Goal: Complete application form: Complete application form

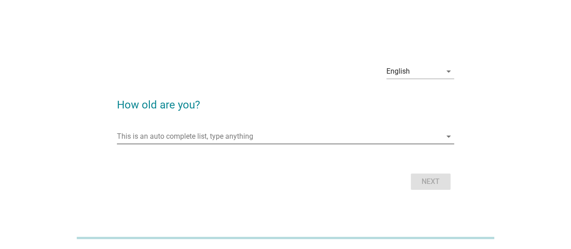
click at [151, 132] on input "This is an auto complete list, type anything" at bounding box center [279, 136] width 325 height 14
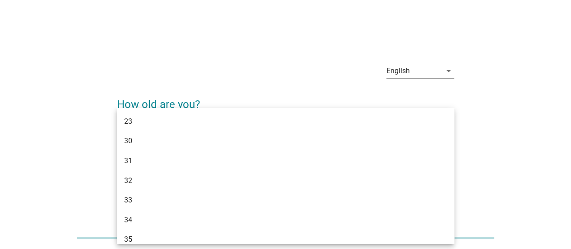
type input "35"
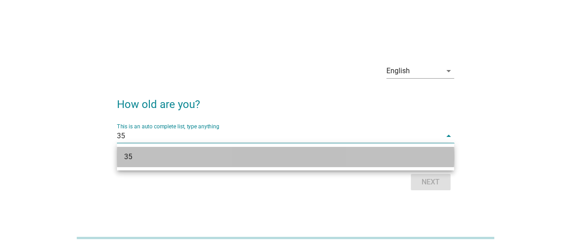
click at [128, 158] on div "35" at bounding box center [272, 156] width 296 height 11
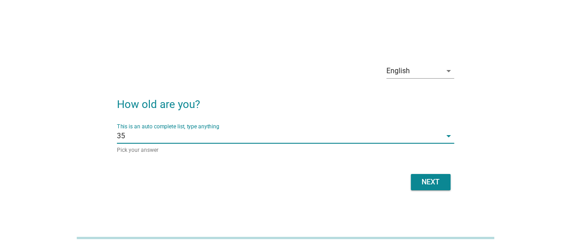
click at [425, 186] on div "Next" at bounding box center [430, 182] width 25 height 11
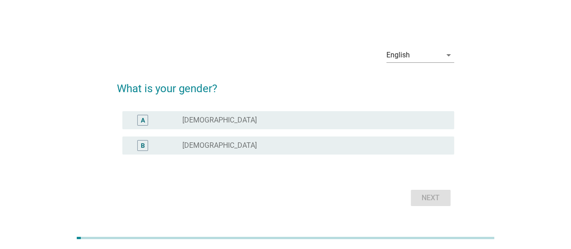
click at [146, 151] on div "B radio_button_unchecked [DEMOGRAPHIC_DATA]" at bounding box center [288, 145] width 332 height 18
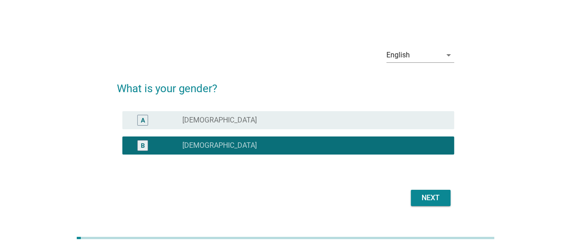
click at [417, 203] on button "Next" at bounding box center [431, 198] width 40 height 16
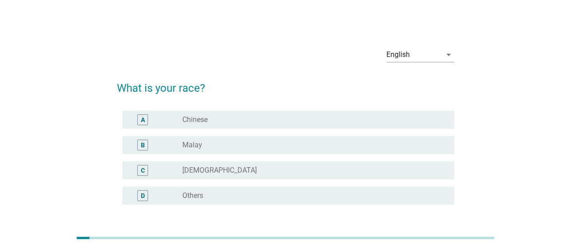
click at [143, 120] on div "A" at bounding box center [143, 119] width 4 height 9
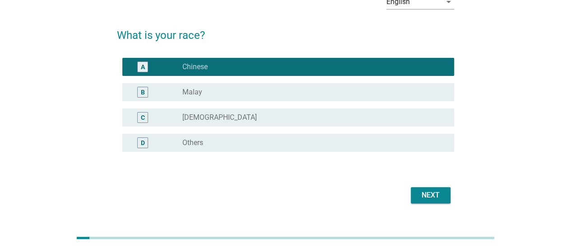
scroll to position [71, 0]
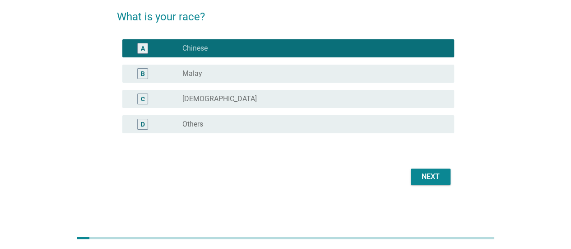
click at [419, 180] on div "Next" at bounding box center [430, 176] width 25 height 11
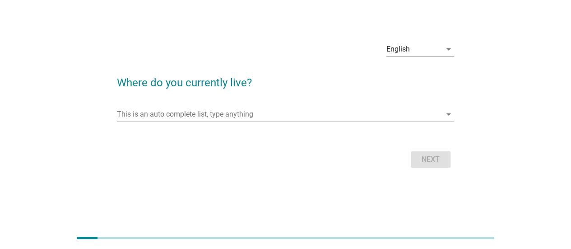
scroll to position [0, 0]
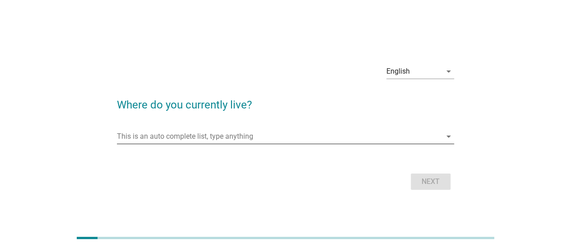
click at [121, 144] on div "This is an auto complete list, type anything arrow_drop_down" at bounding box center [285, 136] width 337 height 14
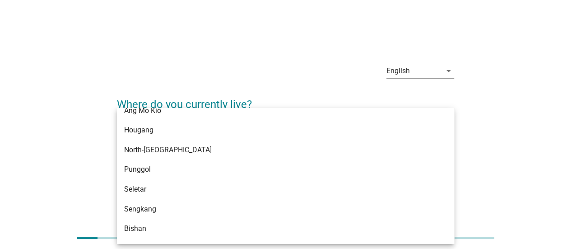
scroll to position [604, 0]
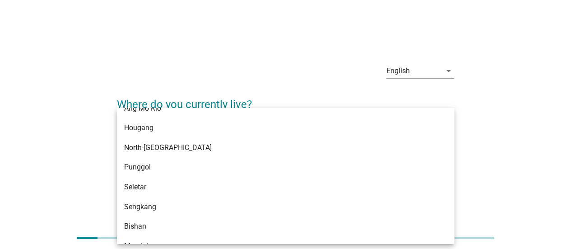
click at [135, 168] on div "Punggol" at bounding box center [272, 167] width 296 height 11
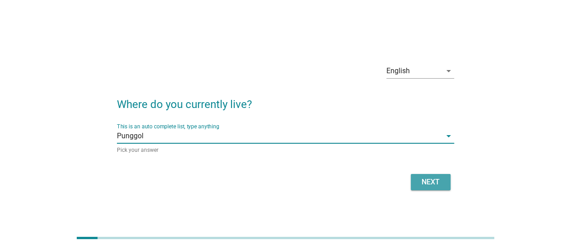
click at [425, 189] on button "Next" at bounding box center [431, 182] width 40 height 16
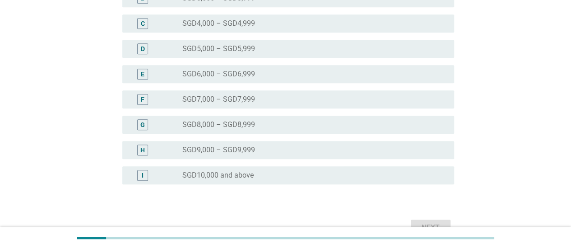
scroll to position [214, 0]
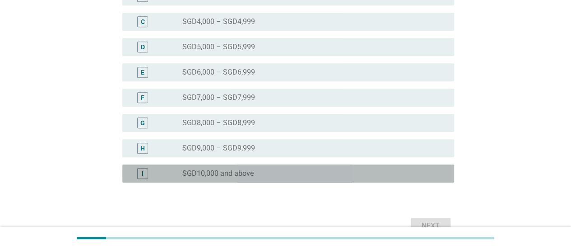
click at [139, 179] on div "I radio_button_unchecked SGD10,000 and above" at bounding box center [288, 173] width 332 height 18
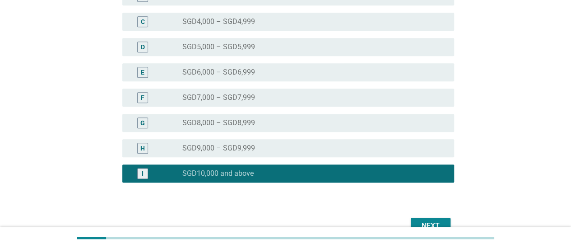
click at [436, 225] on div "Next" at bounding box center [430, 225] width 25 height 11
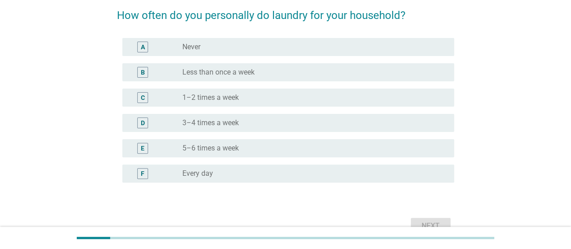
scroll to position [79, 0]
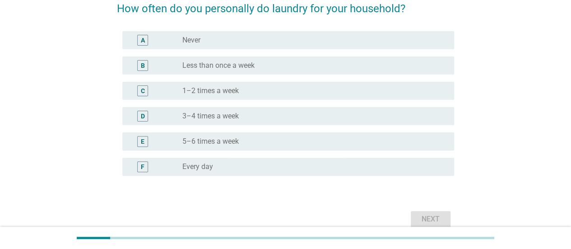
click at [135, 144] on div "E" at bounding box center [143, 141] width 27 height 11
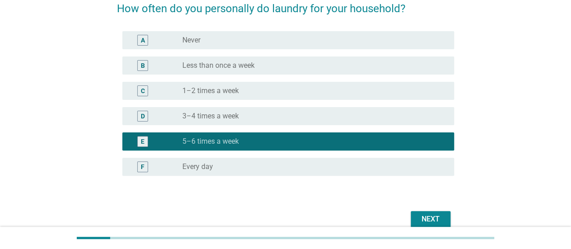
click at [425, 220] on div "Next" at bounding box center [430, 219] width 25 height 11
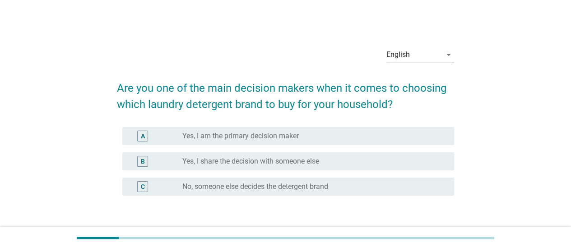
click at [134, 135] on div "A" at bounding box center [143, 135] width 27 height 11
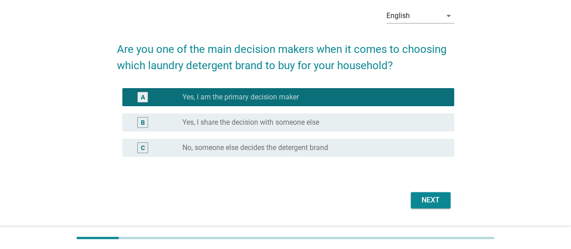
scroll to position [62, 0]
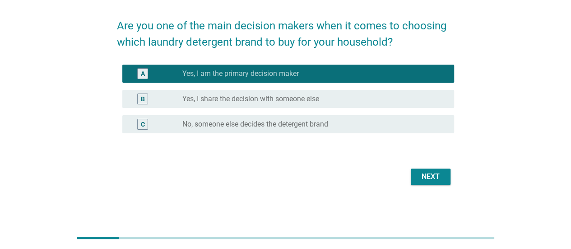
click at [424, 184] on button "Next" at bounding box center [431, 176] width 40 height 16
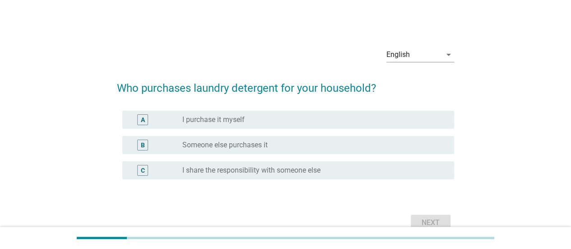
click at [152, 121] on div "A" at bounding box center [143, 119] width 27 height 11
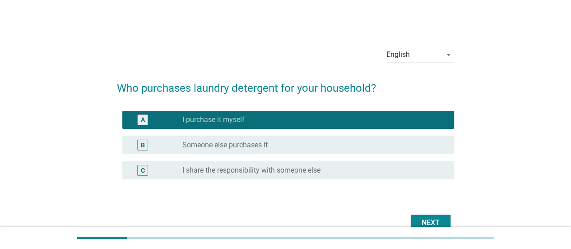
click at [412, 222] on button "Next" at bounding box center [431, 222] width 40 height 16
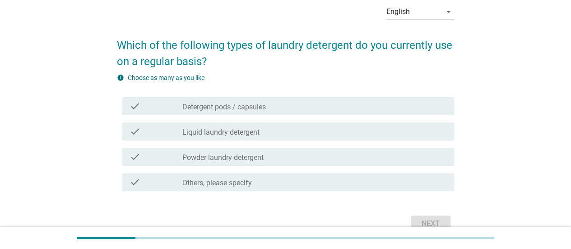
scroll to position [79, 0]
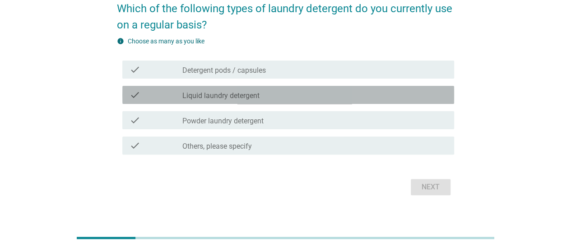
click at [126, 93] on div "check check_box_outline_blank Liquid laundry detergent" at bounding box center [288, 95] width 332 height 18
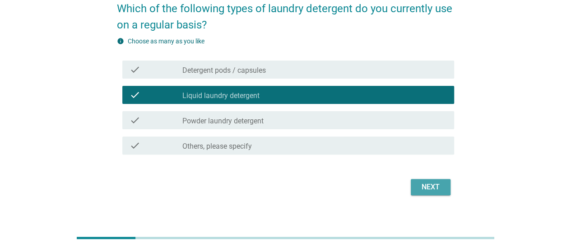
click at [429, 189] on div "Next" at bounding box center [430, 186] width 25 height 11
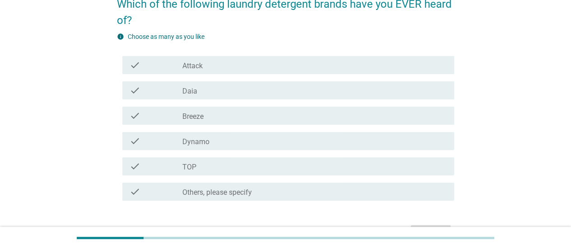
scroll to position [86, 0]
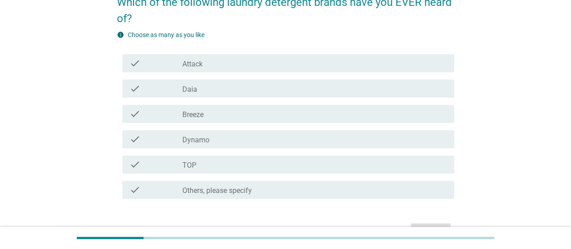
click at [151, 63] on div "check" at bounding box center [156, 63] width 53 height 11
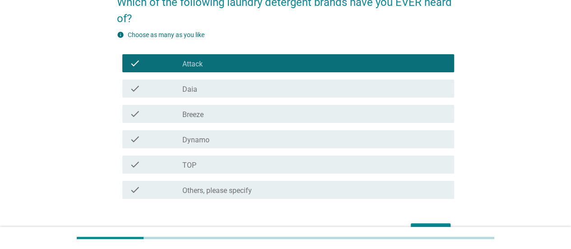
click at [151, 121] on div "check check_box_outline_blank Breeze" at bounding box center [288, 114] width 332 height 18
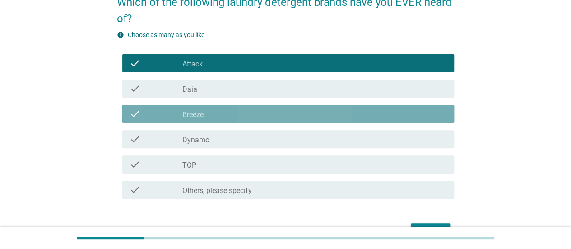
click at [158, 145] on div "check check_box_outline_blank Dynamo" at bounding box center [288, 139] width 332 height 18
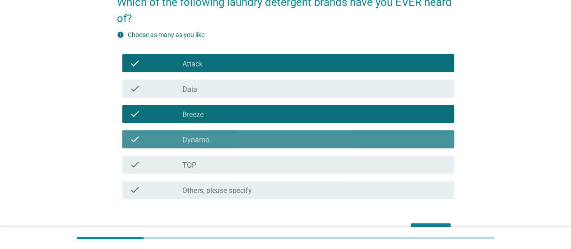
click at [190, 168] on label "TOP" at bounding box center [189, 165] width 14 height 9
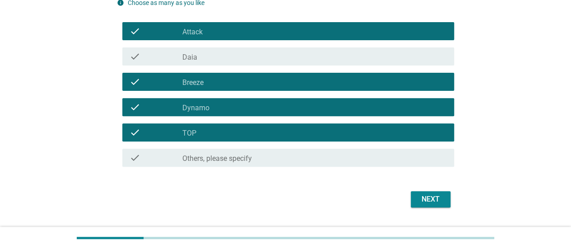
scroll to position [141, 0]
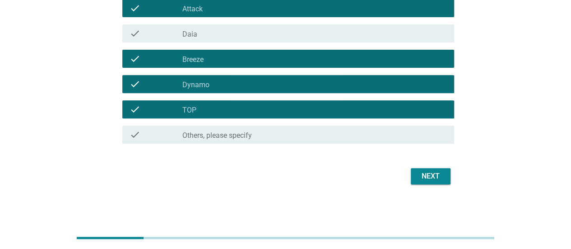
click at [425, 181] on div "Next" at bounding box center [430, 176] width 25 height 11
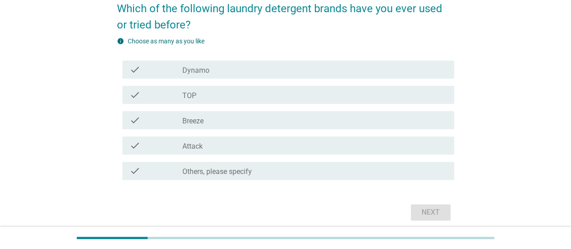
scroll to position [84, 0]
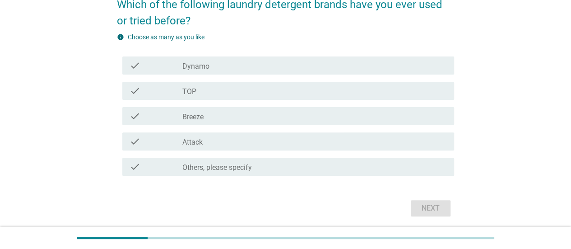
click at [161, 94] on div "check" at bounding box center [156, 90] width 53 height 11
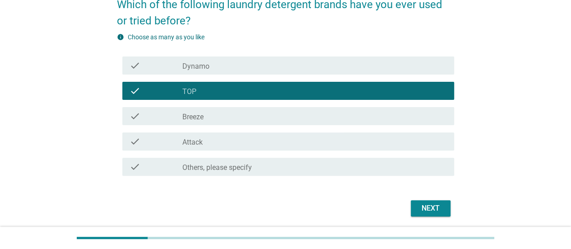
click at [165, 121] on div "check" at bounding box center [156, 116] width 53 height 11
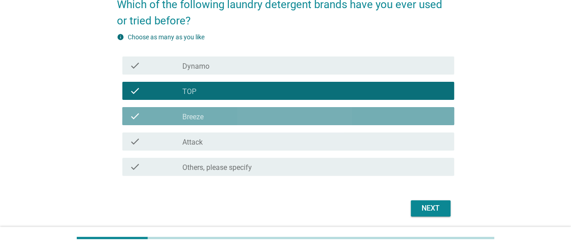
click at [184, 144] on label "Attack" at bounding box center [192, 142] width 20 height 9
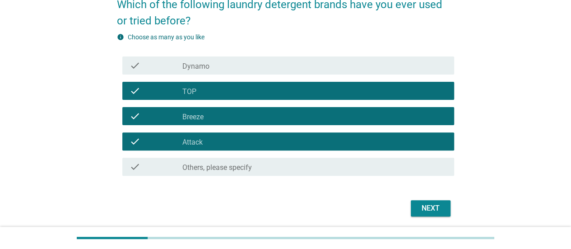
click at [427, 213] on div "Next" at bounding box center [430, 208] width 25 height 11
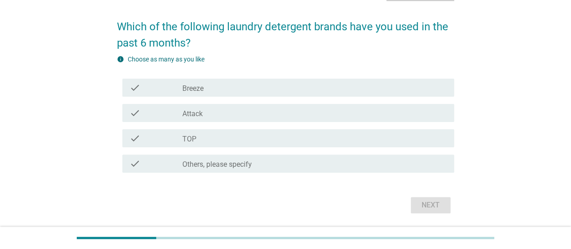
scroll to position [68, 0]
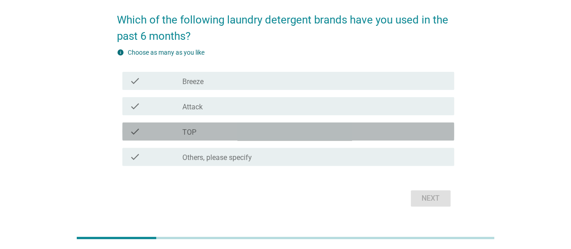
click at [144, 125] on div "check check_box TOP" at bounding box center [288, 131] width 332 height 18
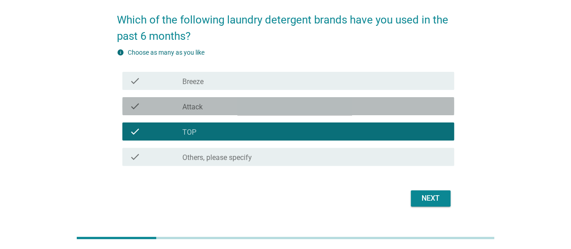
click at [162, 110] on div "check" at bounding box center [156, 106] width 53 height 11
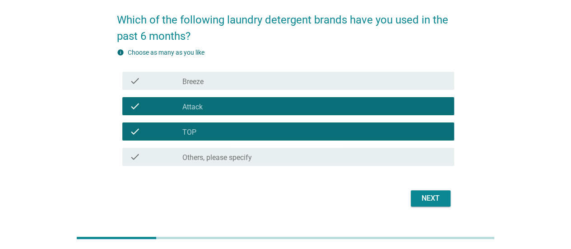
click at [353, 136] on div "check_box TOP" at bounding box center [314, 131] width 265 height 11
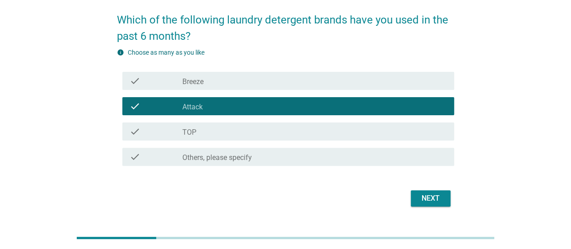
click at [437, 199] on div "Next" at bounding box center [430, 198] width 25 height 11
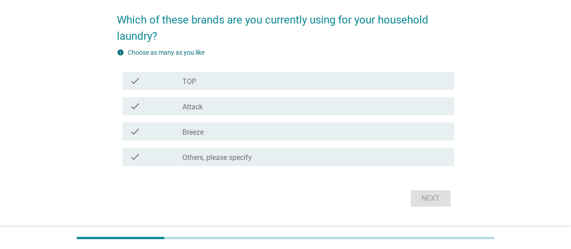
scroll to position [0, 0]
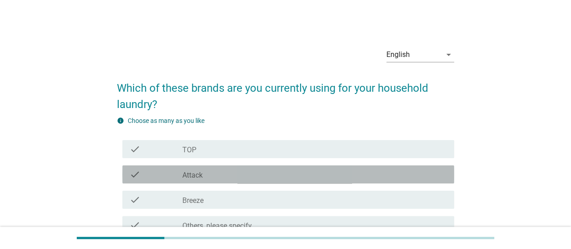
click at [141, 170] on div "check" at bounding box center [156, 174] width 53 height 11
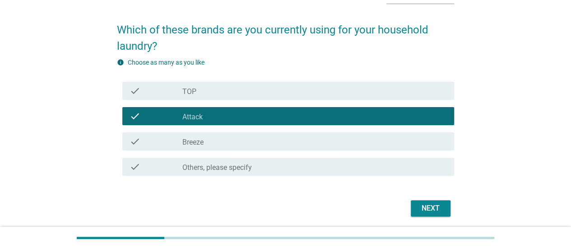
scroll to position [90, 0]
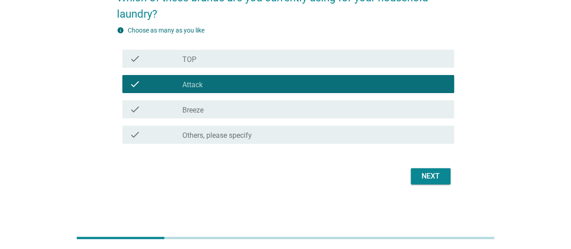
click at [433, 181] on div "Next" at bounding box center [430, 176] width 25 height 11
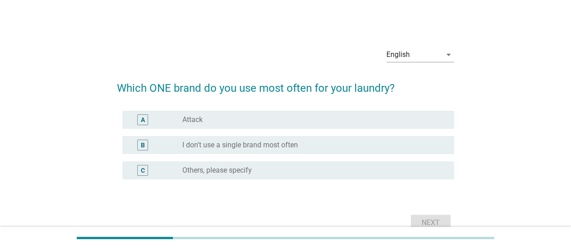
click at [321, 111] on div "A radio_button_unchecked Attack" at bounding box center [288, 120] width 332 height 18
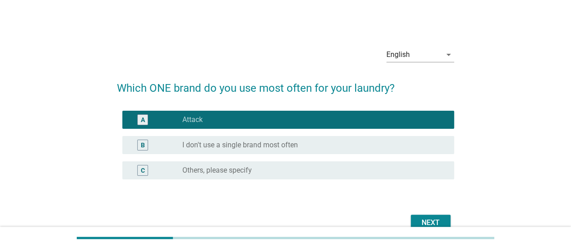
click at [434, 225] on div "Next" at bounding box center [430, 222] width 25 height 11
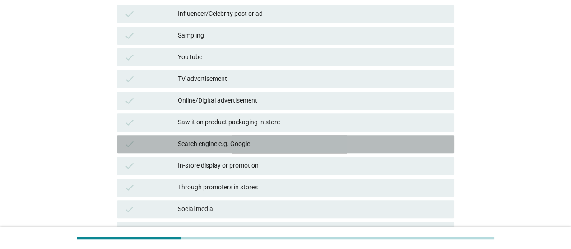
scroll to position [135, 0]
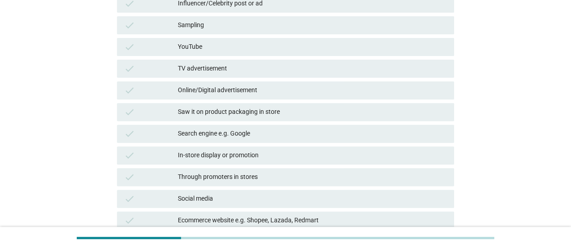
click at [389, 110] on div "Saw it on product packaging in store" at bounding box center [312, 112] width 269 height 11
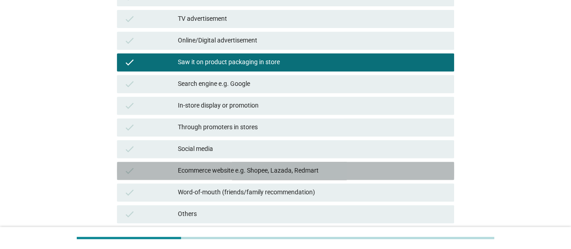
scroll to position [189, 0]
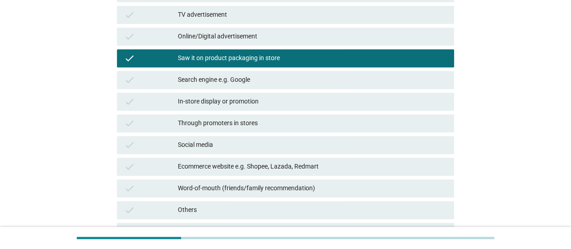
click at [393, 106] on div "In-store display or promotion" at bounding box center [312, 101] width 269 height 11
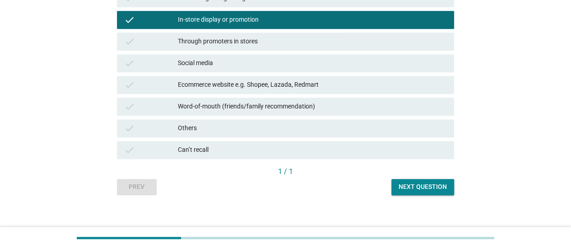
scroll to position [272, 0]
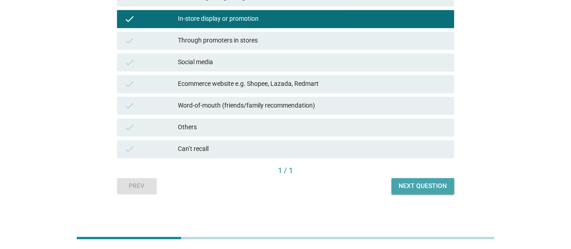
click at [428, 187] on div "Next question" at bounding box center [423, 185] width 48 height 9
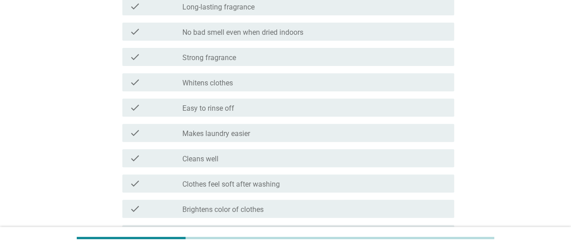
scroll to position [143, 0]
click at [365, 115] on div "check check_box_outline_blank Easy to rinse off" at bounding box center [288, 107] width 332 height 18
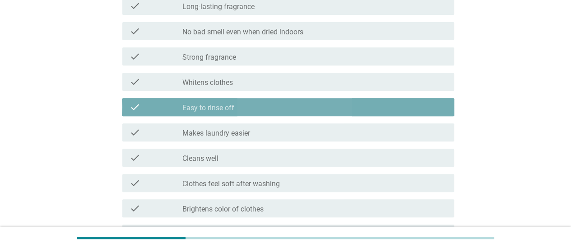
click at [367, 140] on div "check check_box_outline_blank Makes laundry easier" at bounding box center [288, 132] width 332 height 18
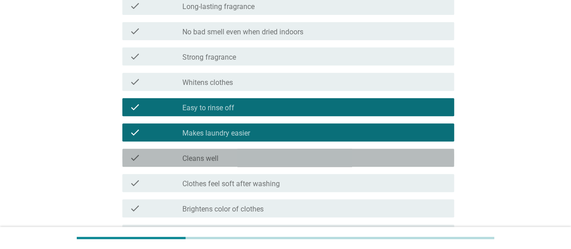
click at [383, 158] on div "check_box_outline_blank Cleans well" at bounding box center [314, 157] width 265 height 11
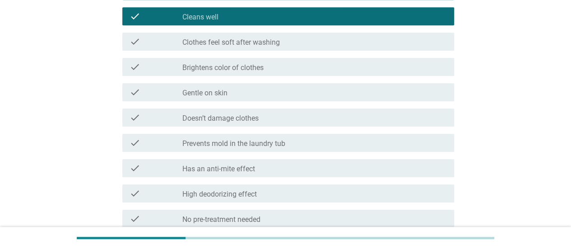
click at [405, 123] on div "check check_box_outline_blank Doesn’t damage clothes" at bounding box center [288, 117] width 332 height 18
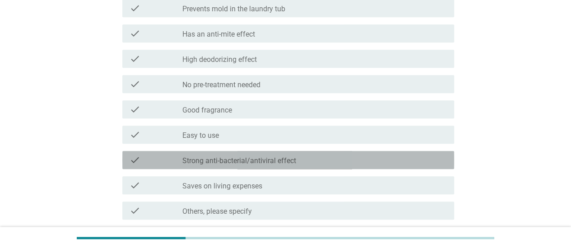
scroll to position [443, 0]
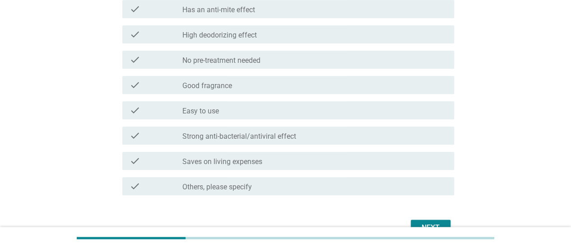
click at [417, 76] on div "check check_box_outline_blank Good fragrance" at bounding box center [288, 85] width 332 height 18
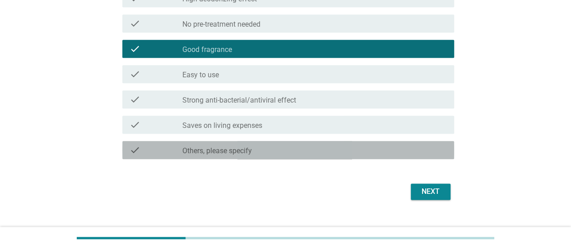
scroll to position [486, 0]
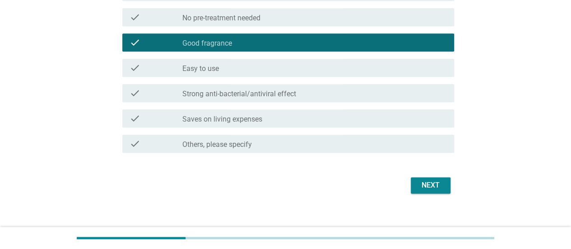
click at [442, 186] on div "Next" at bounding box center [430, 185] width 25 height 11
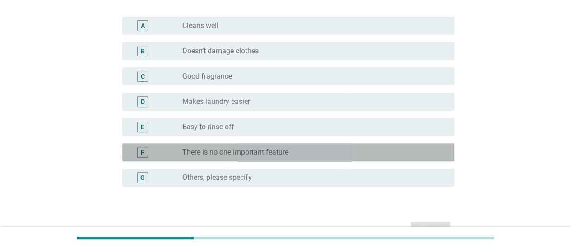
scroll to position [130, 0]
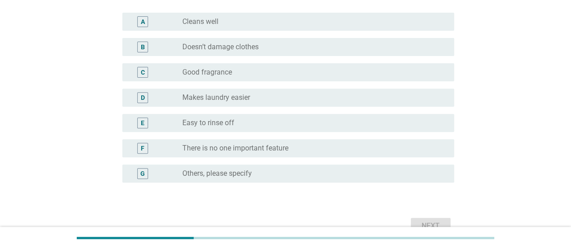
click at [413, 101] on div "radio_button_unchecked Makes laundry easier" at bounding box center [310, 97] width 257 height 9
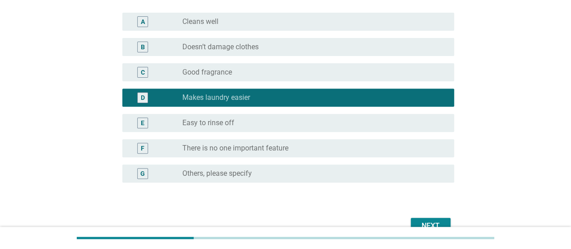
click at [442, 220] on div "Next" at bounding box center [430, 225] width 25 height 11
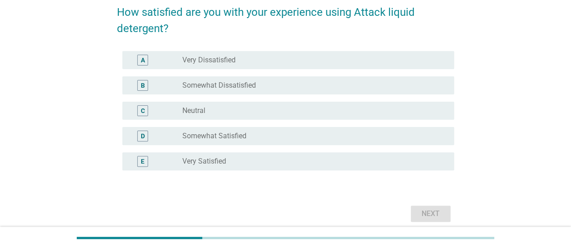
scroll to position [76, 0]
click at [395, 153] on div "E radio_button_unchecked Very Satisfied" at bounding box center [288, 161] width 332 height 18
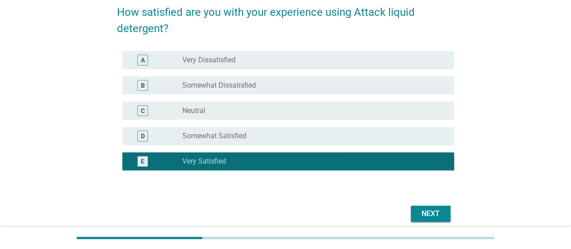
click at [437, 131] on div "radio_button_unchecked Somewhat Satisfied" at bounding box center [310, 135] width 257 height 9
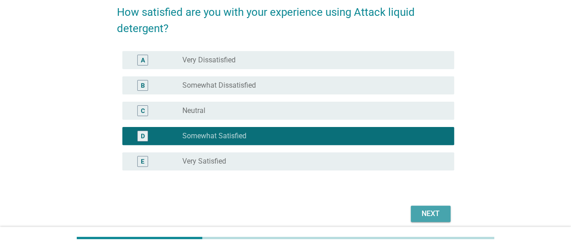
click at [444, 214] on button "Next" at bounding box center [431, 213] width 40 height 16
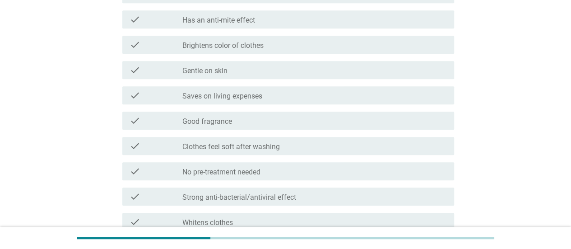
click at [340, 73] on div "check_box_outline_blank Gentle on skin" at bounding box center [314, 70] width 265 height 11
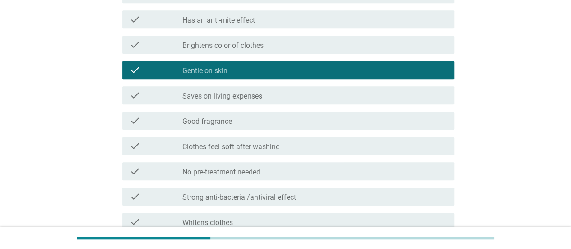
click at [335, 172] on div "check_box_outline_blank No pre-treatment needed" at bounding box center [314, 171] width 265 height 11
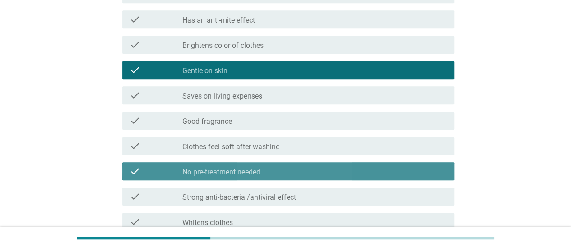
click at [355, 175] on div "check_box_outline_blank No pre-treatment needed" at bounding box center [314, 171] width 265 height 11
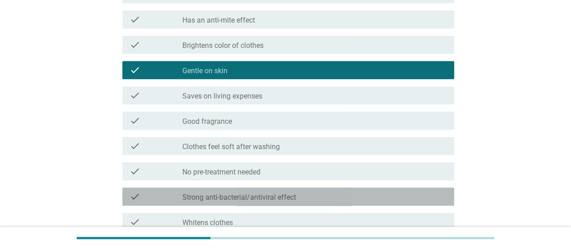
click at [362, 204] on div "check check_box_outline_blank Strong anti-bacterial/antiviral effect" at bounding box center [288, 196] width 332 height 18
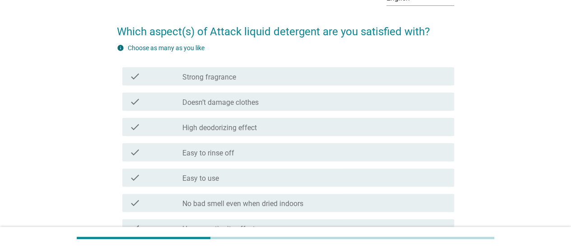
scroll to position [56, 0]
click at [316, 102] on div "check_box_outline_blank Doesn’t damage clothes" at bounding box center [314, 102] width 265 height 11
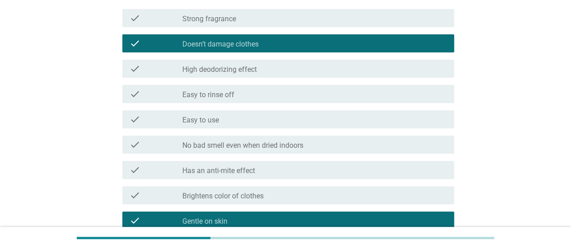
click at [297, 98] on div "check_box_outline_blank Easy to rinse off" at bounding box center [314, 93] width 265 height 11
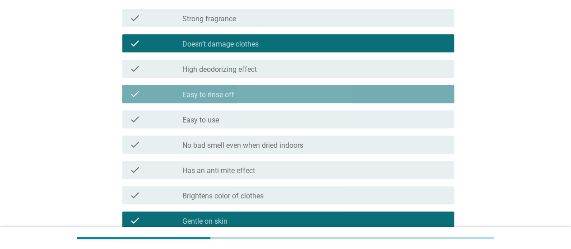
click at [297, 116] on div "check_box_outline_blank Easy to use" at bounding box center [314, 119] width 265 height 11
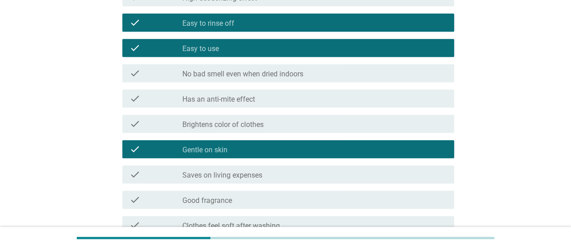
click at [347, 78] on div "check_box_outline_blank No bad smell even when dried indoors" at bounding box center [314, 73] width 265 height 11
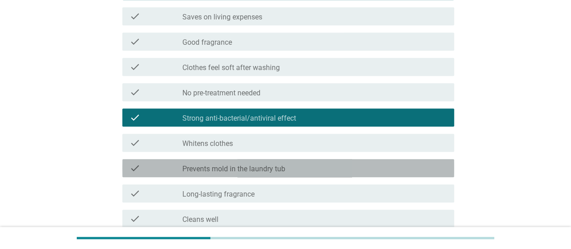
scroll to position [354, 0]
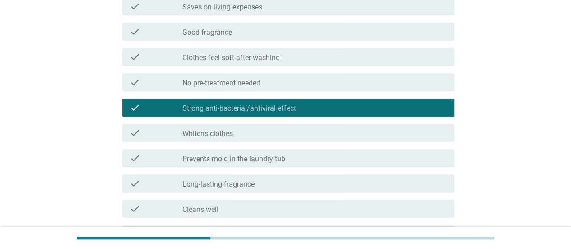
click at [335, 65] on div "check check_box_outline_blank Clothes feel soft after washing" at bounding box center [288, 57] width 332 height 18
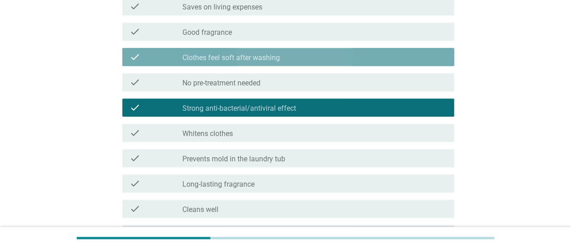
click at [343, 88] on div "check check_box_outline_blank No pre-treatment needed" at bounding box center [288, 82] width 332 height 18
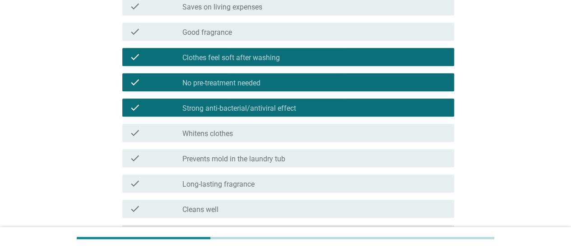
click at [394, 63] on div "check check_box_outline_blank Clothes feel soft after washing" at bounding box center [288, 57] width 332 height 18
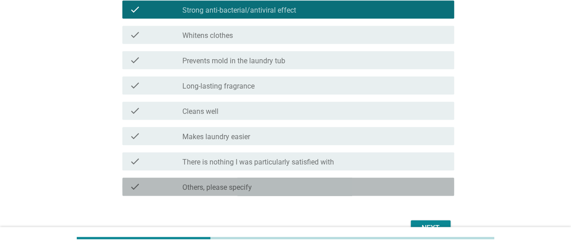
scroll to position [472, 0]
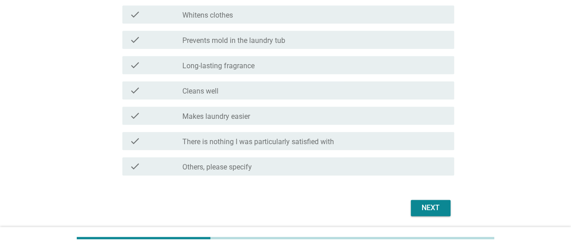
click at [394, 63] on div "check_box_outline_blank Long-lasting fragrance" at bounding box center [314, 65] width 265 height 11
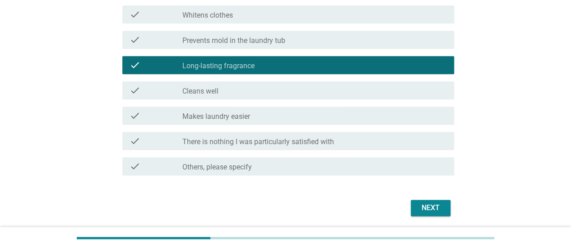
click at [441, 206] on div "Next" at bounding box center [430, 207] width 25 height 11
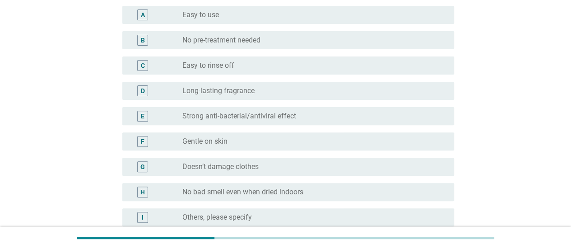
scroll to position [108, 0]
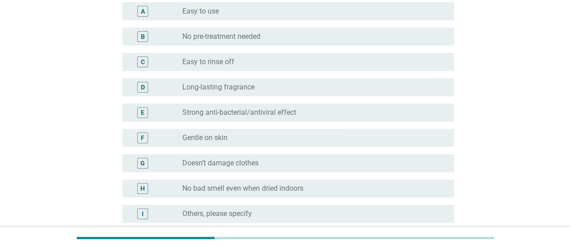
click at [130, 60] on div "C" at bounding box center [143, 61] width 27 height 11
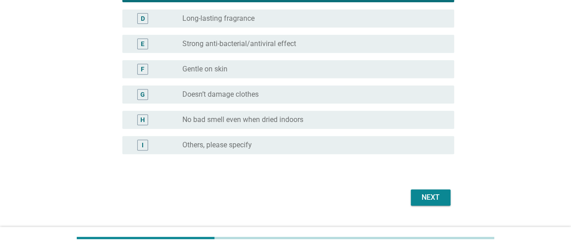
scroll to position [198, 0]
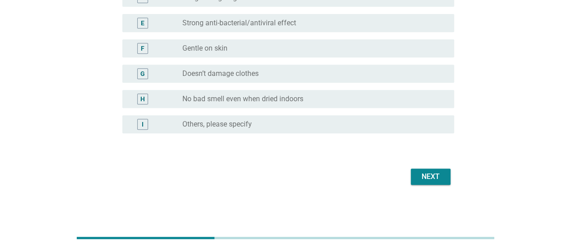
click at [428, 177] on div "Next" at bounding box center [430, 176] width 25 height 11
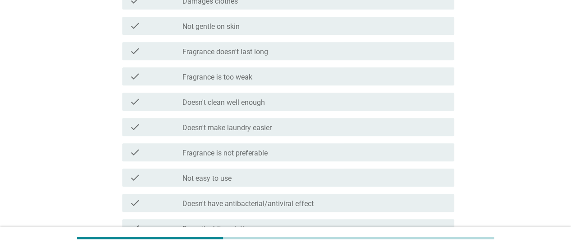
scroll to position [227, 0]
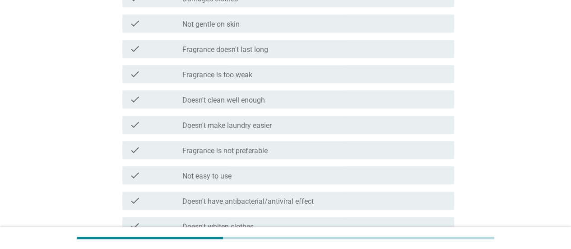
click at [151, 68] on div "check check_box_outline_blank Fragrance is too weak" at bounding box center [288, 74] width 332 height 18
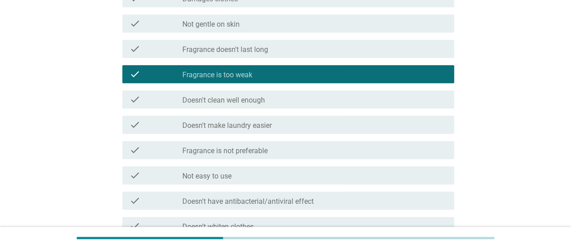
click at [297, 47] on div "check_box_outline_blank Fragrance doesn't last long" at bounding box center [314, 48] width 265 height 11
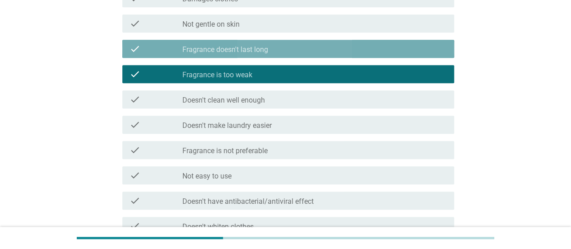
click at [297, 79] on div "check_box_outline_blank Fragrance is too weak" at bounding box center [314, 74] width 265 height 11
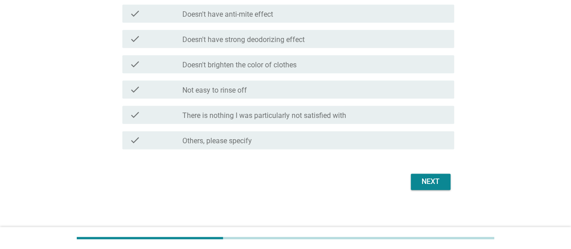
scroll to position [520, 0]
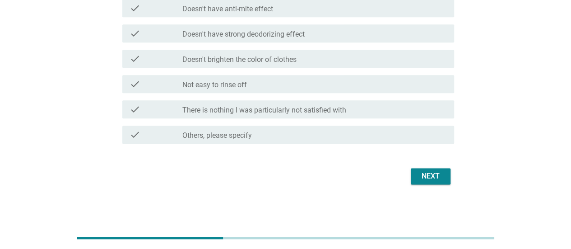
click at [426, 183] on button "Next" at bounding box center [431, 176] width 40 height 16
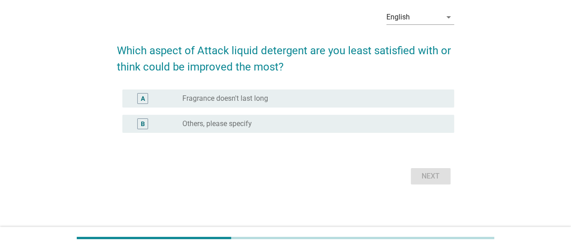
scroll to position [0, 0]
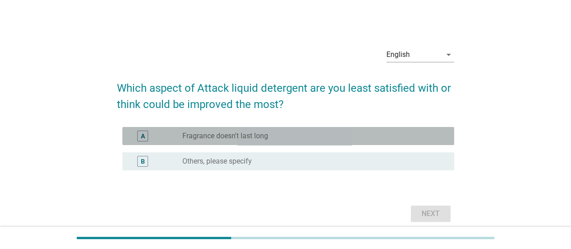
click at [146, 135] on div "A" at bounding box center [142, 135] width 11 height 11
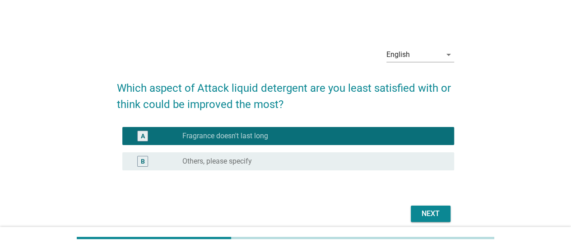
click at [414, 217] on button "Next" at bounding box center [431, 213] width 40 height 16
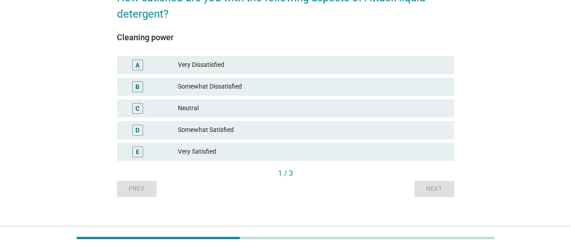
scroll to position [100, 0]
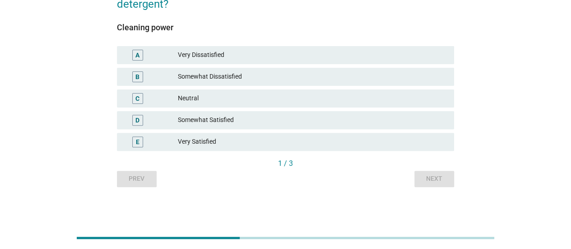
click at [124, 121] on div "D" at bounding box center [137, 120] width 27 height 11
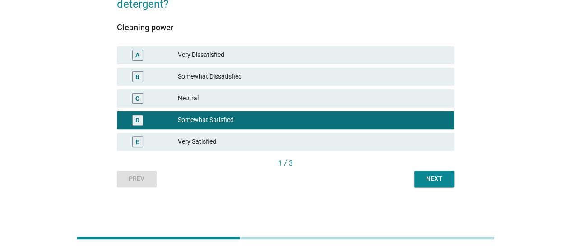
click at [420, 182] on button "Next" at bounding box center [434, 179] width 40 height 16
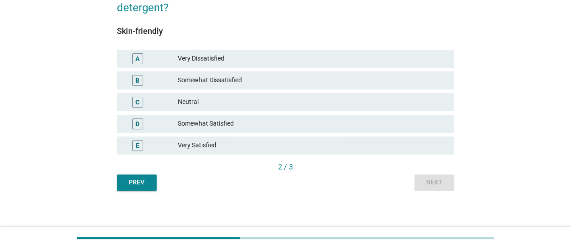
scroll to position [98, 0]
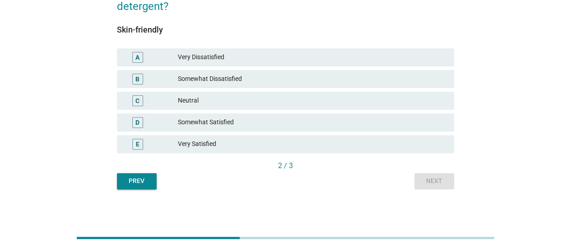
click at [449, 183] on div "Prev Next" at bounding box center [285, 181] width 337 height 16
click at [143, 128] on div "D Somewhat Satisfied" at bounding box center [285, 122] width 337 height 18
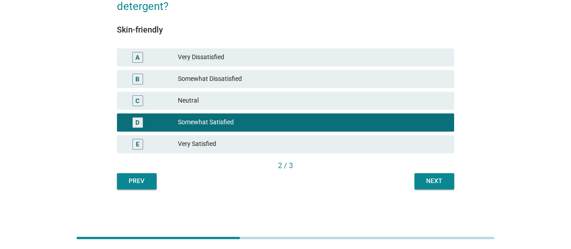
click at [436, 186] on button "Next" at bounding box center [434, 181] width 40 height 16
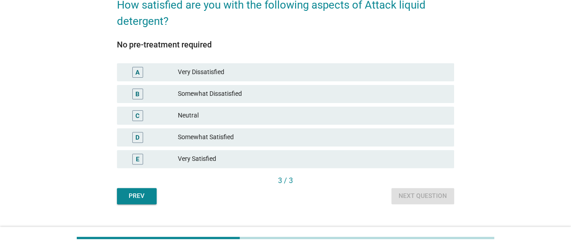
scroll to position [89, 0]
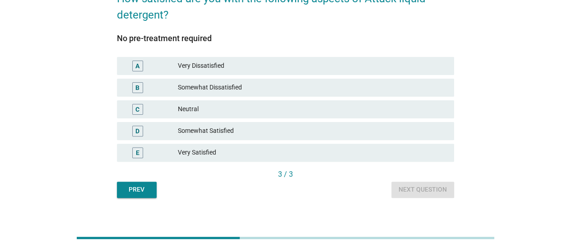
click at [168, 135] on div "D" at bounding box center [151, 131] width 54 height 11
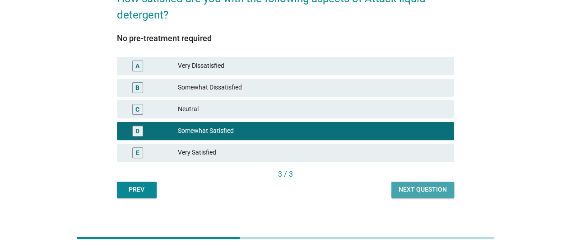
click at [409, 194] on button "Next question" at bounding box center [422, 189] width 63 height 16
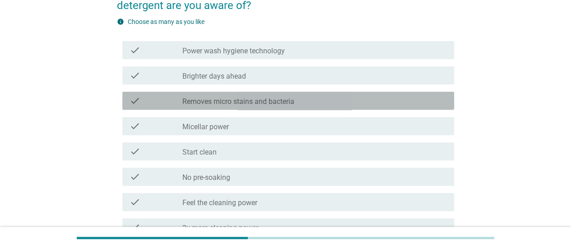
scroll to position [99, 0]
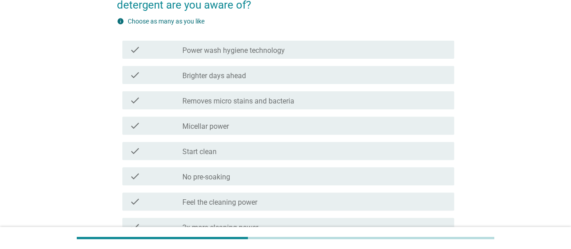
click at [347, 100] on div "check_box_outline_blank Removes micro stains and bacteria" at bounding box center [314, 100] width 265 height 11
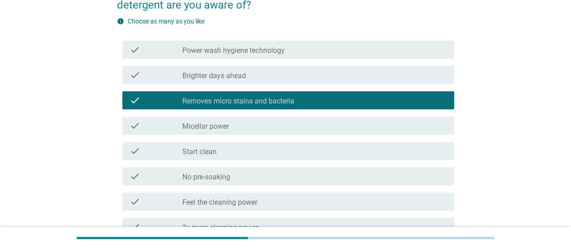
click at [328, 77] on div "check_box_outline_blank Brighter days ahead" at bounding box center [314, 75] width 265 height 11
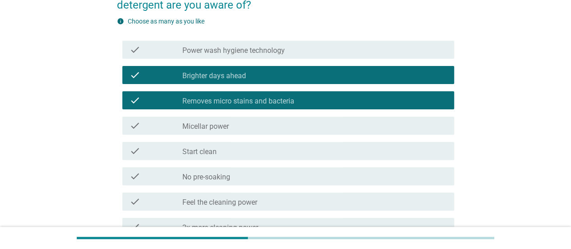
click at [334, 104] on div "check_box_outline_blank Removes micro stains and bacteria" at bounding box center [314, 100] width 265 height 11
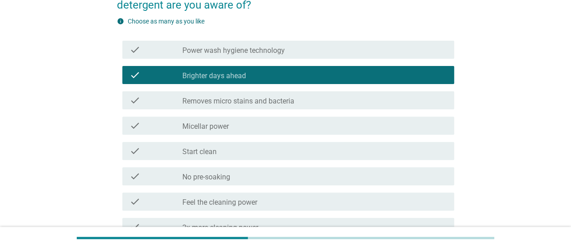
click at [292, 77] on div "check_box_outline_blank Brighter days ahead" at bounding box center [314, 75] width 265 height 11
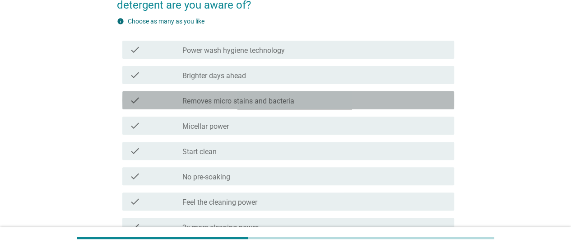
click at [290, 102] on label "Removes micro stains and bacteria" at bounding box center [238, 101] width 112 height 9
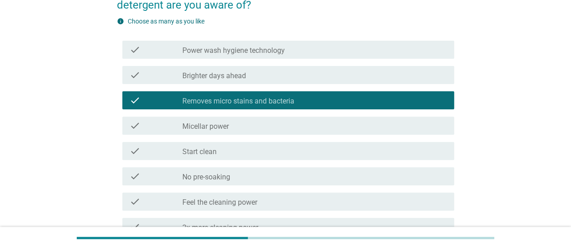
click at [283, 128] on div "check_box_outline_blank Micellar power" at bounding box center [314, 125] width 265 height 11
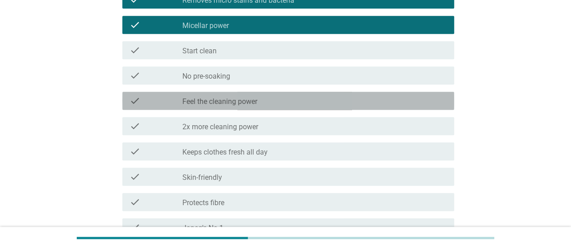
scroll to position [201, 0]
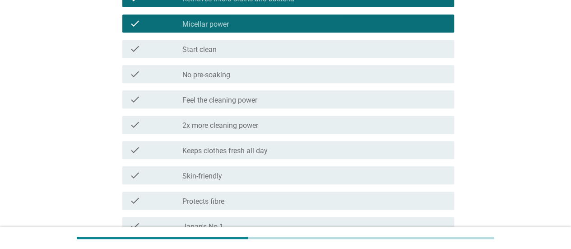
click at [379, 130] on div "check check_box_outline_blank 2x more cleaning power" at bounding box center [288, 125] width 332 height 18
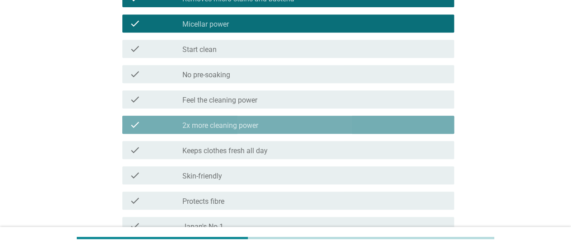
click at [372, 166] on div "check check_box_outline_blank Skin-friendly" at bounding box center [288, 175] width 332 height 18
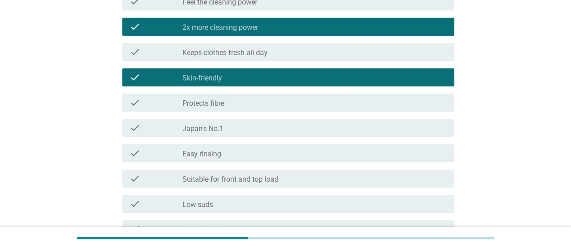
scroll to position [300, 0]
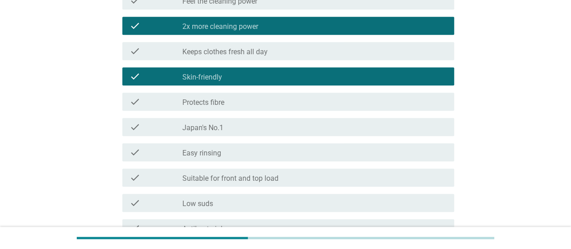
click at [400, 69] on div "check check_box_outline_blank Skin-friendly" at bounding box center [288, 76] width 332 height 18
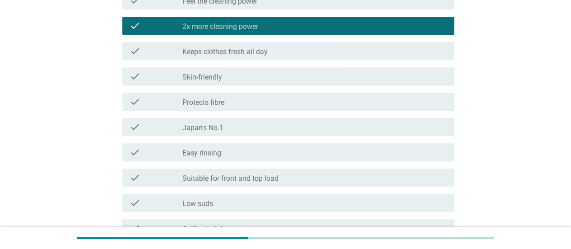
click at [383, 128] on div "check_box_outline_blank Japan's No.1" at bounding box center [314, 126] width 265 height 11
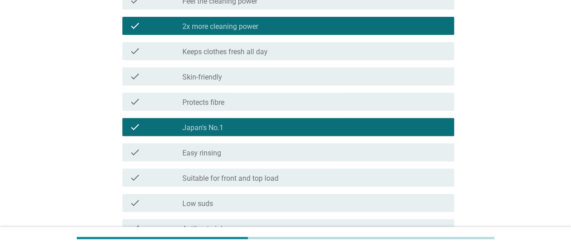
click at [376, 80] on div "check_box_outline_blank Skin-friendly" at bounding box center [314, 76] width 265 height 11
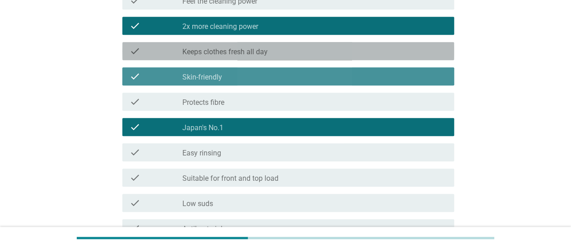
click at [386, 56] on div "check_box_outline_blank Keeps clothes fresh all day" at bounding box center [314, 51] width 265 height 11
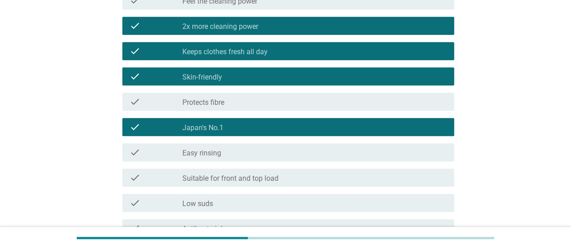
click at [385, 154] on div "check_box_outline_blank Easy rinsing" at bounding box center [314, 152] width 265 height 11
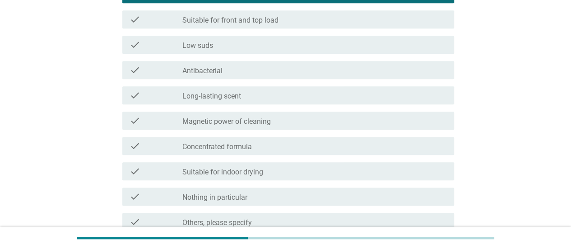
scroll to position [461, 0]
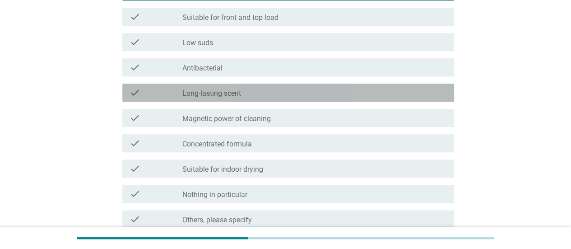
click at [391, 98] on div "check check_box_outline_blank Long-lasting scent" at bounding box center [288, 93] width 332 height 18
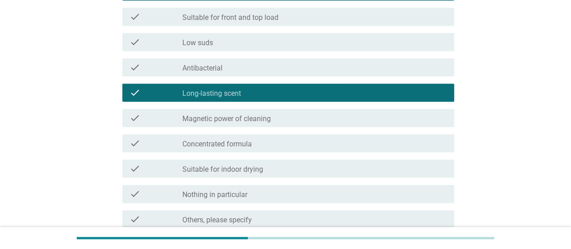
click at [394, 75] on div "check check_box_outline_blank Antibacterial" at bounding box center [288, 67] width 332 height 18
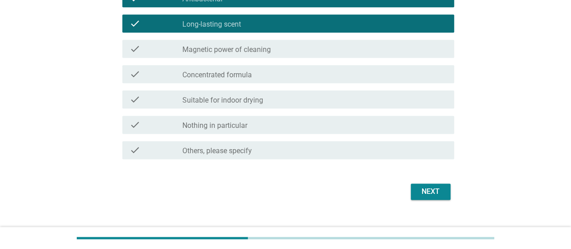
scroll to position [530, 0]
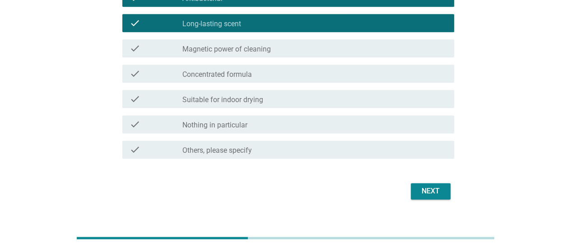
click at [422, 107] on div "check check_box_outline_blank Suitable for indoor drying" at bounding box center [288, 99] width 332 height 18
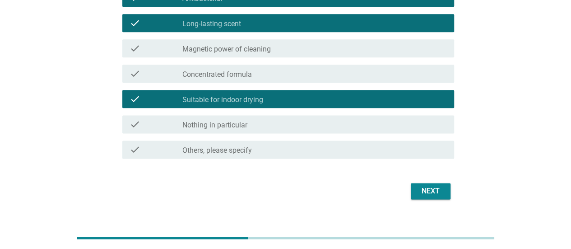
click at [436, 190] on div "Next" at bounding box center [430, 191] width 25 height 11
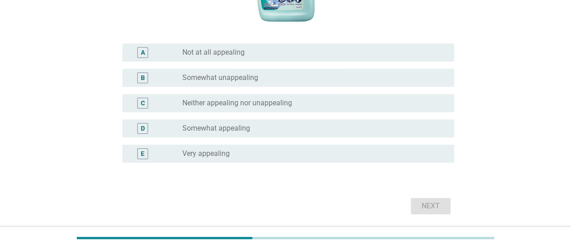
scroll to position [231, 0]
click at [144, 162] on div "E radio_button_unchecked Very appealing" at bounding box center [288, 154] width 332 height 18
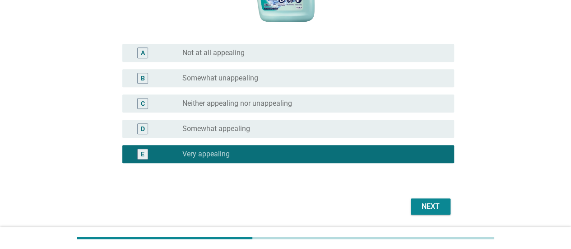
click at [426, 211] on div "Next" at bounding box center [430, 206] width 25 height 11
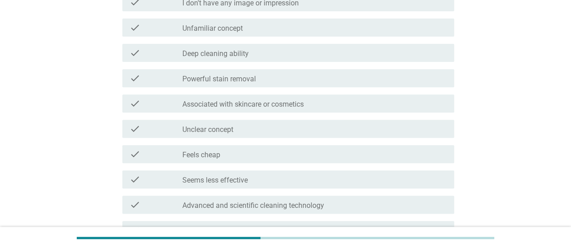
scroll to position [156, 0]
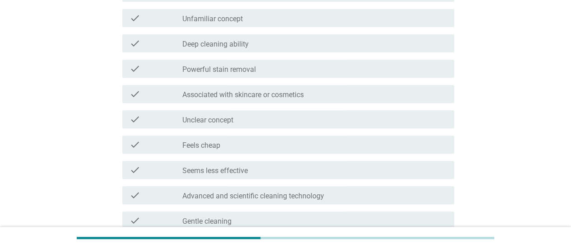
click at [135, 48] on icon "check" at bounding box center [135, 43] width 11 height 11
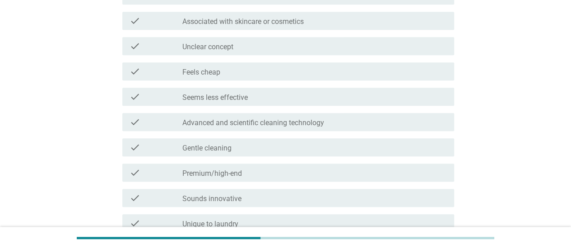
scroll to position [230, 0]
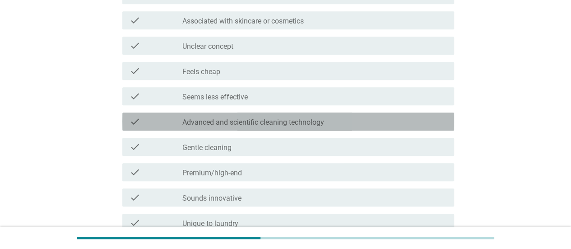
click at [123, 124] on div "check check_box_outline_blank Advanced and scientific cleaning technology" at bounding box center [288, 121] width 332 height 18
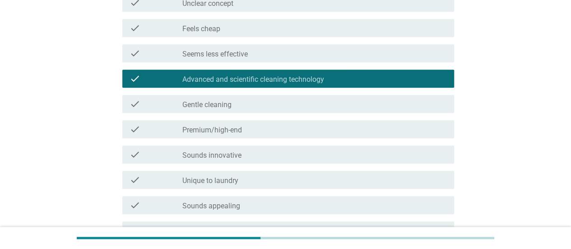
scroll to position [295, 0]
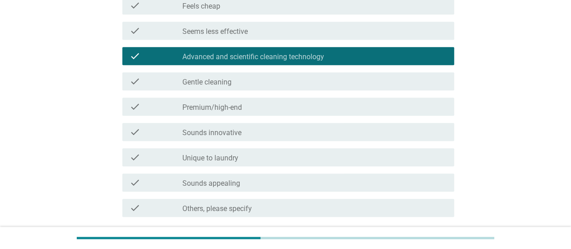
click at [131, 112] on div "check check_box_outline_blank Premium/high-end" at bounding box center [288, 107] width 332 height 18
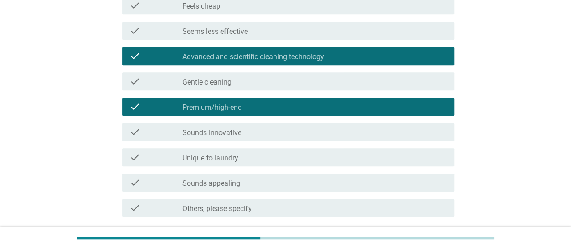
click at [130, 135] on icon "check" at bounding box center [135, 131] width 11 height 11
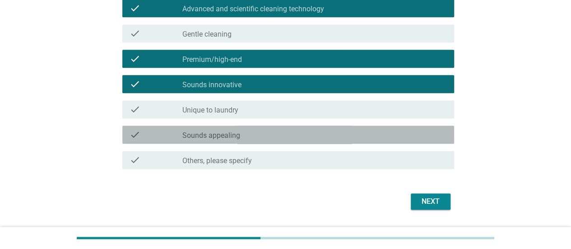
scroll to position [368, 0]
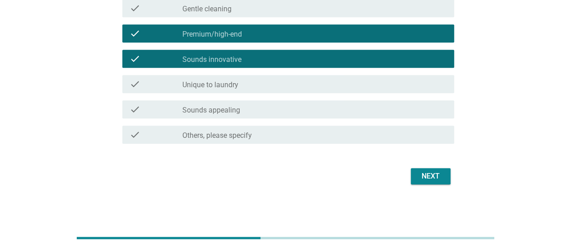
click at [427, 178] on div "Next" at bounding box center [430, 176] width 25 height 11
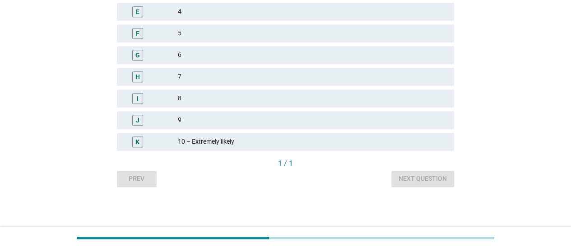
scroll to position [0, 0]
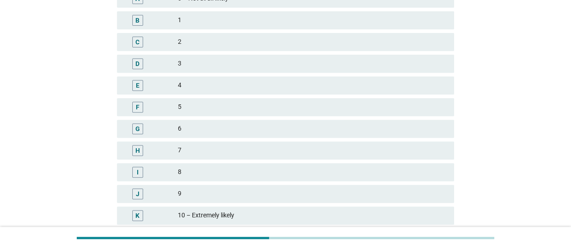
click at [128, 189] on div "J" at bounding box center [137, 193] width 27 height 11
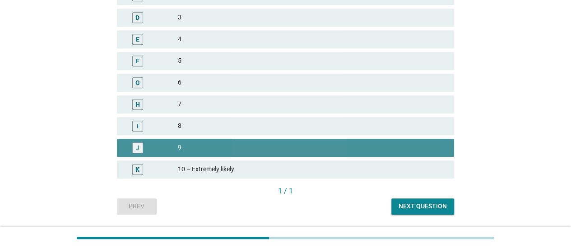
scroll to position [230, 0]
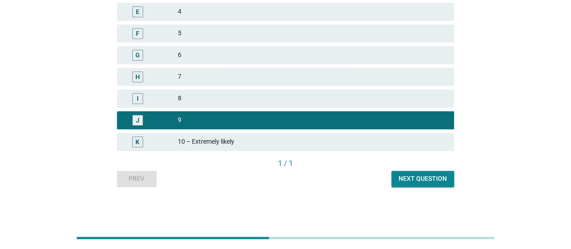
click at [409, 181] on div "Next question" at bounding box center [423, 178] width 48 height 9
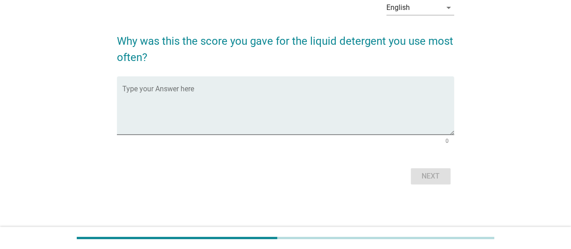
scroll to position [0, 0]
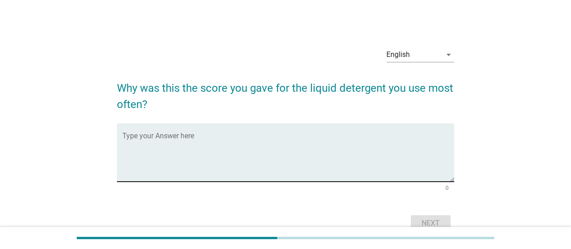
click at [136, 164] on textarea "Type your Answer here" at bounding box center [288, 157] width 332 height 47
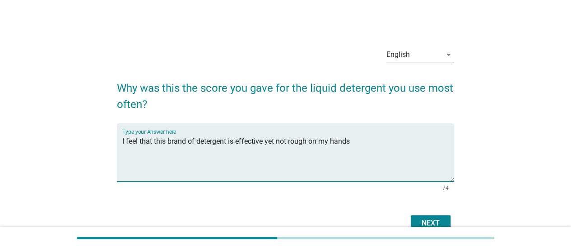
type textarea "I feel that this brand of detergent is effective yet not rough on my hands"
click at [429, 224] on div "Next" at bounding box center [430, 223] width 25 height 11
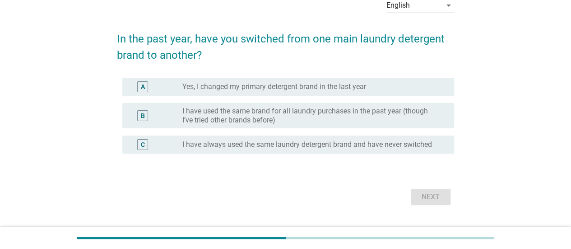
scroll to position [50, 0]
click at [151, 104] on div "B radio_button_unchecked I have used the same brand for all laundry purchases i…" at bounding box center [288, 114] width 332 height 25
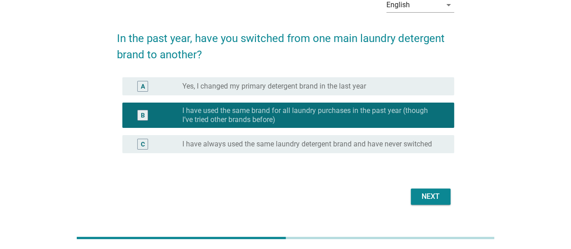
click at [232, 83] on label "Yes, I changed my primary detergent brand in the last year" at bounding box center [274, 86] width 184 height 9
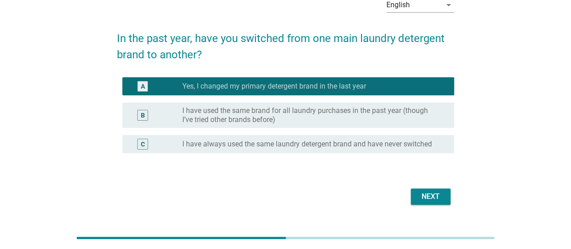
click at [423, 203] on button "Next" at bounding box center [431, 196] width 40 height 16
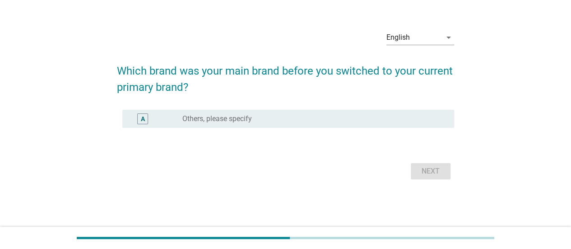
scroll to position [0, 0]
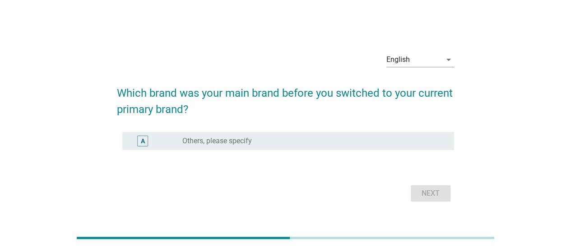
click at [186, 143] on label "Others, please specify" at bounding box center [217, 140] width 70 height 9
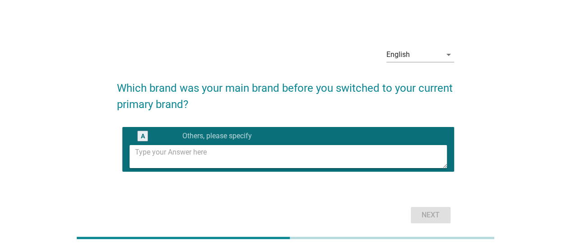
click at [308, 167] on textarea at bounding box center [291, 156] width 312 height 23
type textarea "Breeze"
click at [432, 209] on button "Next" at bounding box center [431, 215] width 40 height 16
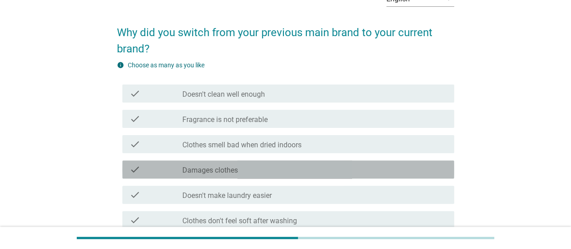
scroll to position [71, 0]
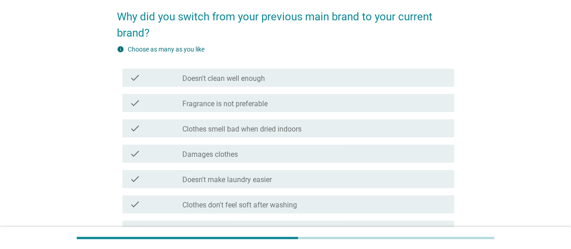
click at [367, 84] on div "check check_box_outline_blank Doesn't clean well enough" at bounding box center [288, 78] width 332 height 18
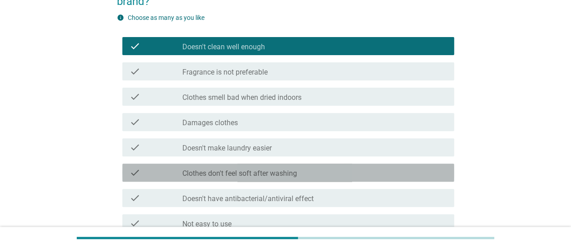
scroll to position [168, 0]
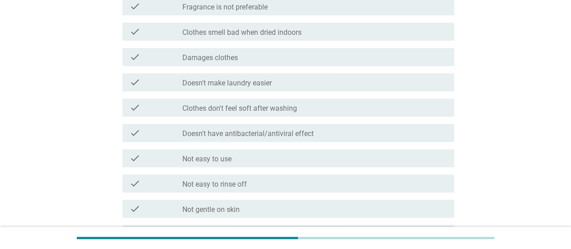
click at [413, 37] on div "check_box_outline_blank Clothes smell bad when dried indoors" at bounding box center [314, 31] width 265 height 11
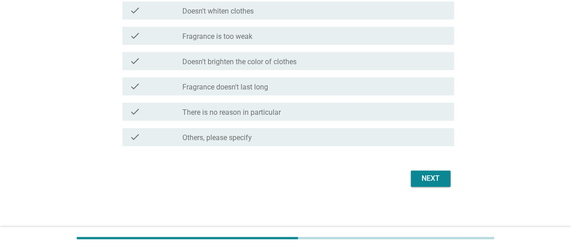
scroll to position [520, 0]
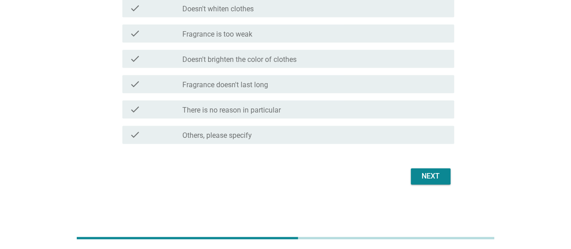
click at [437, 174] on div "Next" at bounding box center [430, 176] width 25 height 11
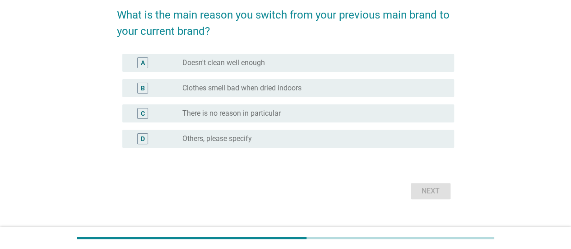
scroll to position [88, 0]
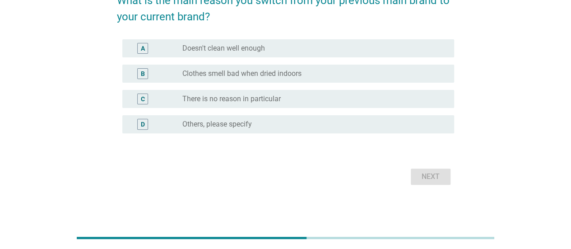
click at [197, 51] on label "Doesn't clean well enough" at bounding box center [223, 48] width 83 height 9
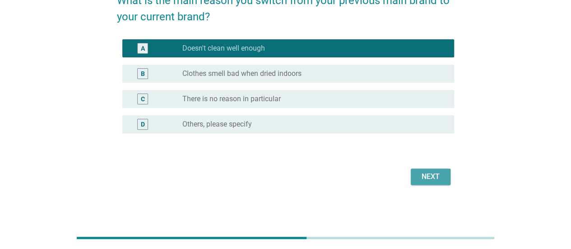
click at [417, 184] on button "Next" at bounding box center [431, 176] width 40 height 16
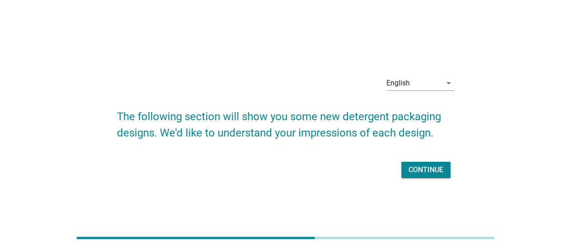
click at [409, 175] on button "Continue" at bounding box center [425, 170] width 49 height 16
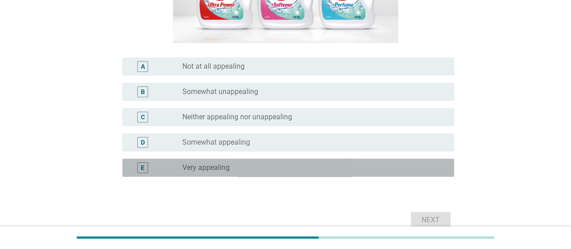
click at [152, 160] on div "E radio_button_unchecked Very appealing" at bounding box center [288, 167] width 332 height 18
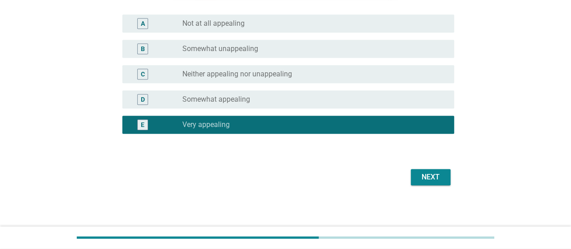
scroll to position [228, 0]
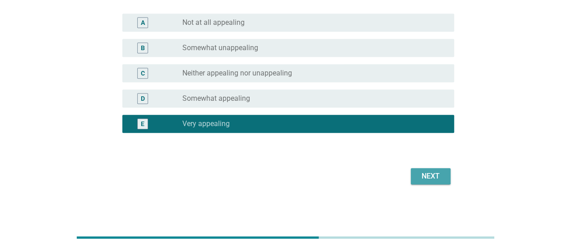
click at [435, 181] on div "Next" at bounding box center [430, 176] width 25 height 11
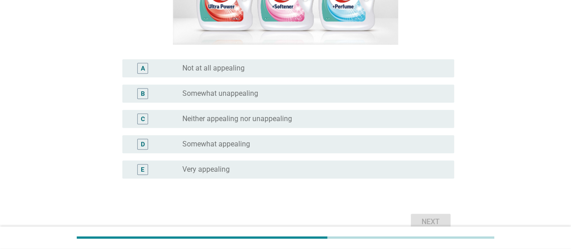
scroll to position [185, 0]
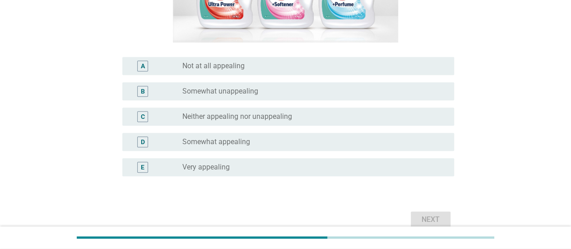
click at [143, 120] on div "C" at bounding box center [143, 116] width 4 height 9
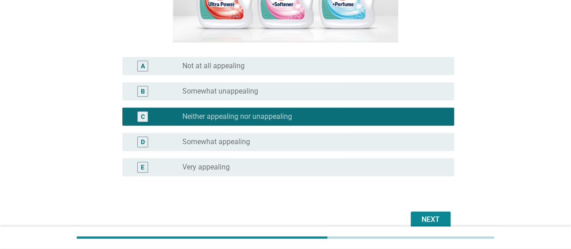
click at [417, 217] on button "Next" at bounding box center [431, 219] width 40 height 16
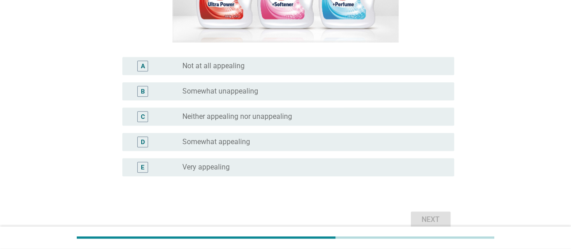
scroll to position [0, 0]
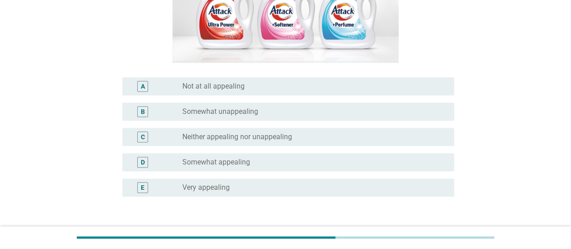
click at [163, 135] on div "C" at bounding box center [156, 136] width 53 height 11
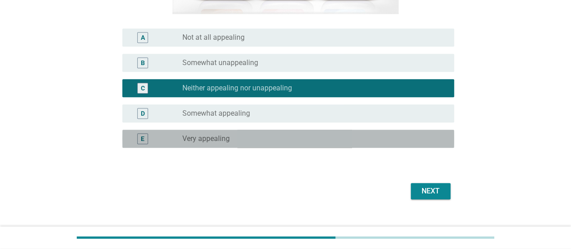
scroll to position [228, 0]
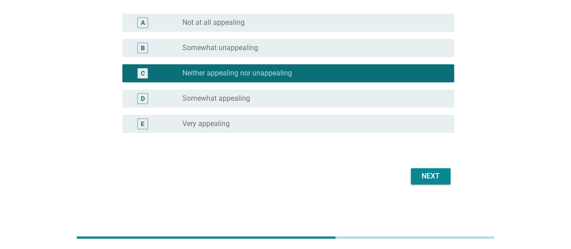
click at [422, 174] on div "Next" at bounding box center [430, 176] width 25 height 11
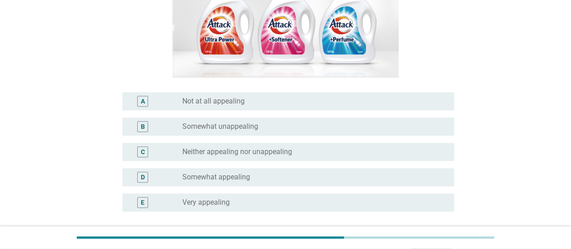
scroll to position [178, 0]
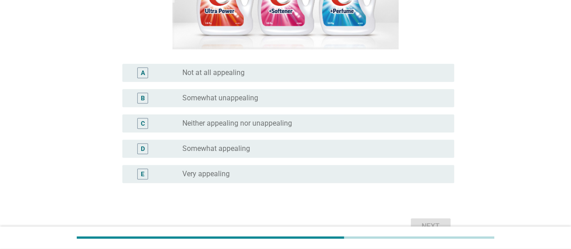
click at [135, 126] on div "C" at bounding box center [143, 123] width 27 height 11
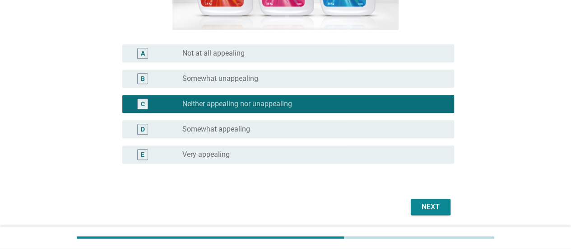
scroll to position [199, 0]
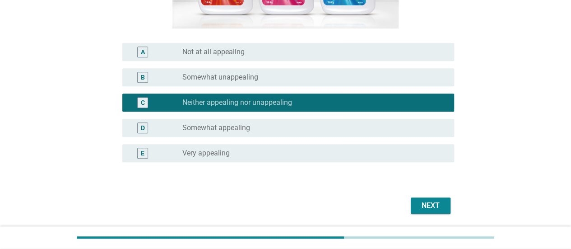
click at [422, 200] on div "Next" at bounding box center [430, 205] width 25 height 11
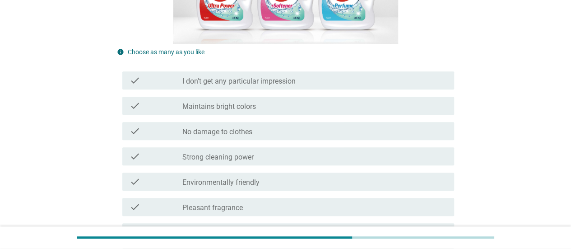
scroll to position [187, 0]
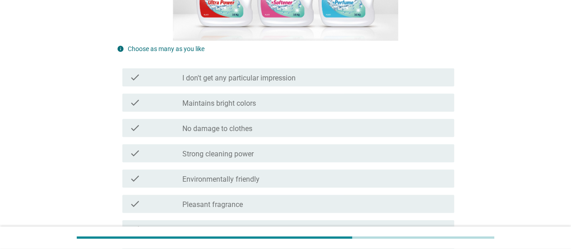
click at [166, 102] on div "check" at bounding box center [156, 102] width 53 height 11
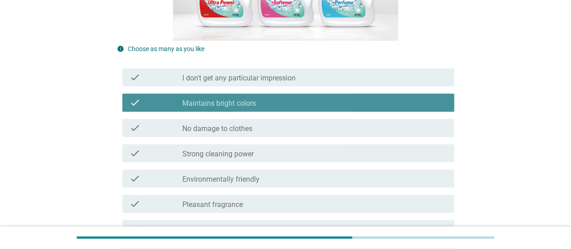
click at [182, 156] on div at bounding box center [182, 153] width 0 height 5
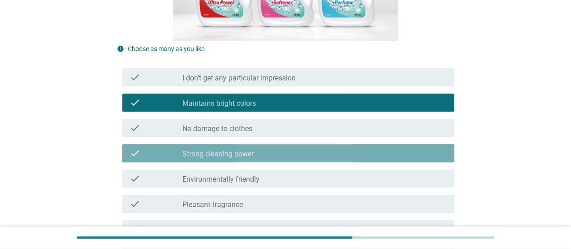
click at [192, 182] on label "Environmentally friendly" at bounding box center [220, 179] width 77 height 9
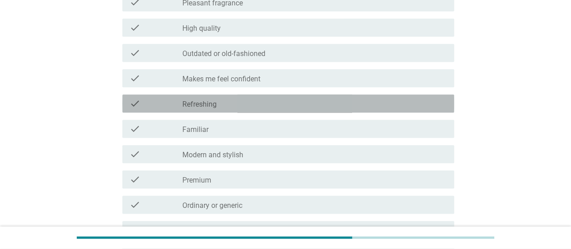
scroll to position [404, 0]
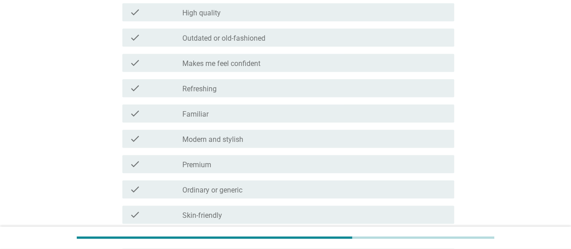
click at [171, 69] on div "check check_box_outline_blank Makes me feel confident" at bounding box center [288, 63] width 332 height 18
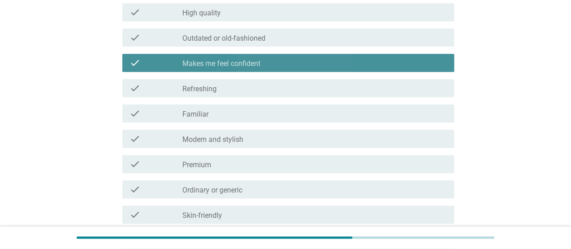
click at [177, 105] on div "check check_box_outline_blank Familiar" at bounding box center [288, 113] width 332 height 18
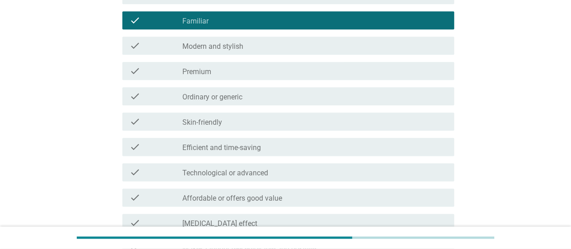
click at [202, 93] on label "Ordinary or generic" at bounding box center [212, 97] width 60 height 9
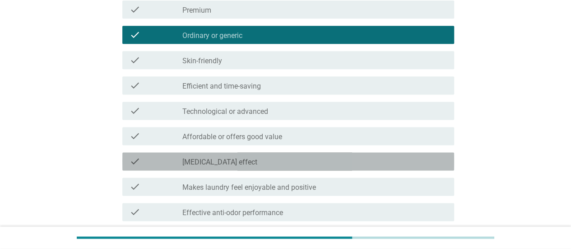
scroll to position [566, 0]
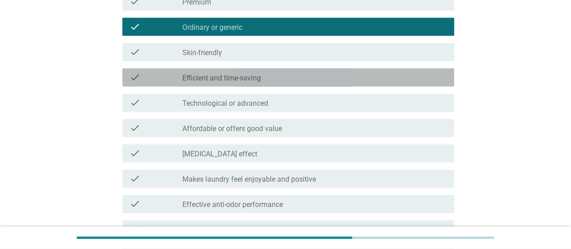
click at [234, 79] on label "Efficient and time-saving" at bounding box center [221, 78] width 79 height 9
click at [251, 106] on label "Technological or advanced" at bounding box center [225, 103] width 86 height 9
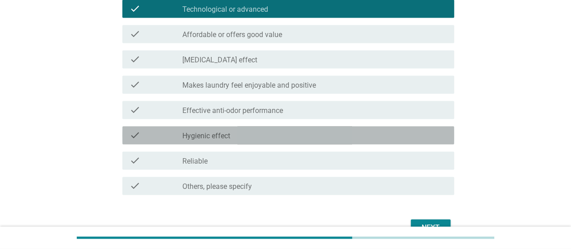
scroll to position [711, 0]
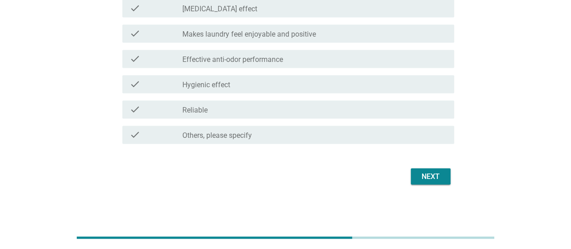
click at [429, 181] on div "Next" at bounding box center [430, 176] width 25 height 11
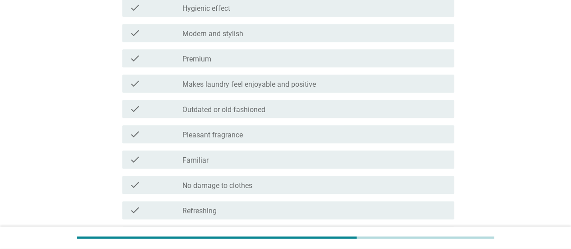
click at [161, 115] on div "check check_box_outline_blank Outdated or old-fashioned" at bounding box center [288, 109] width 332 height 18
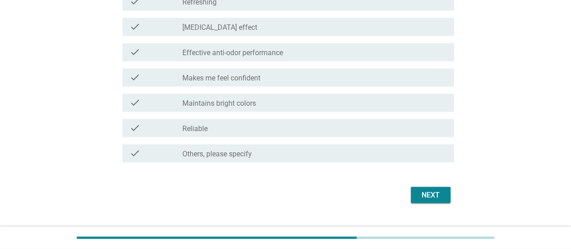
scroll to position [711, 0]
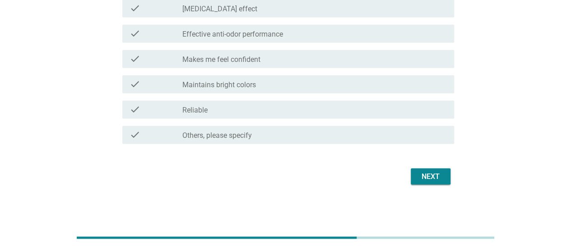
click at [431, 174] on div "Next" at bounding box center [430, 176] width 25 height 11
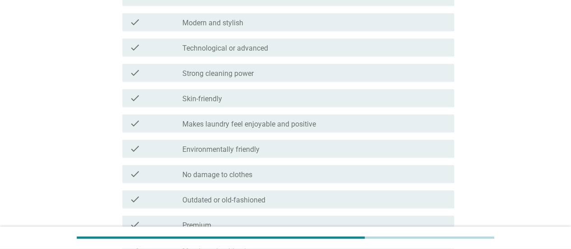
scroll to position [344, 0]
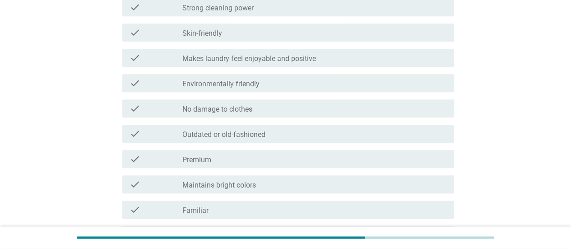
click at [385, 138] on div "check_box_outline_blank Outdated or old-fashioned" at bounding box center [314, 133] width 265 height 11
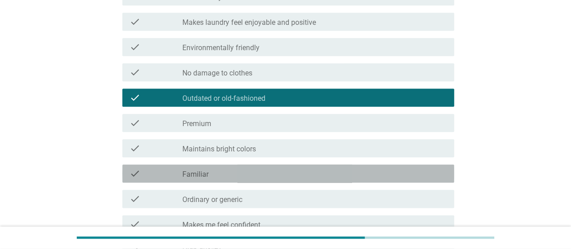
scroll to position [490, 0]
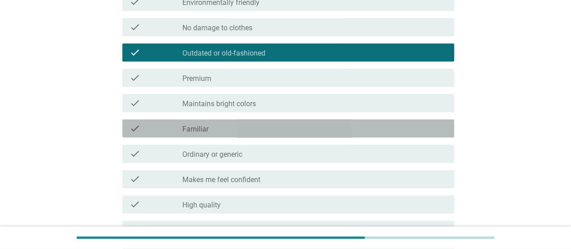
click at [424, 127] on div "check_box_outline_blank Familiar" at bounding box center [314, 128] width 265 height 11
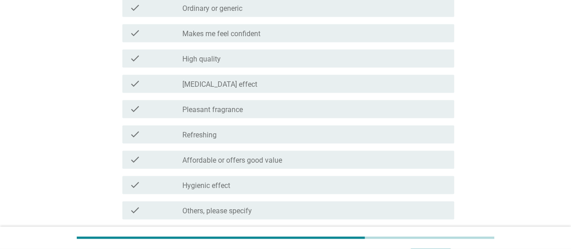
scroll to position [711, 0]
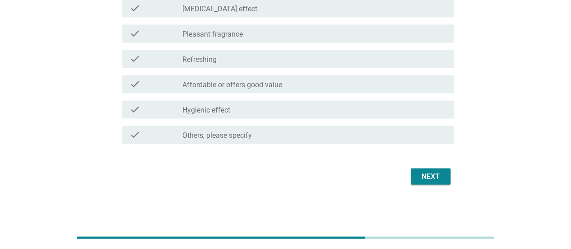
click at [447, 180] on button "Next" at bounding box center [431, 176] width 40 height 16
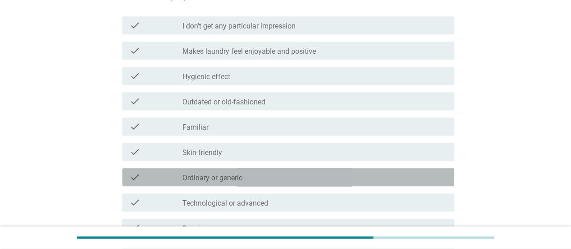
scroll to position [283, 0]
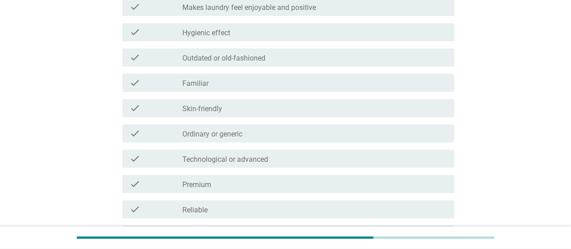
click at [374, 129] on div "check_box_outline_blank Ordinary or generic" at bounding box center [314, 133] width 265 height 11
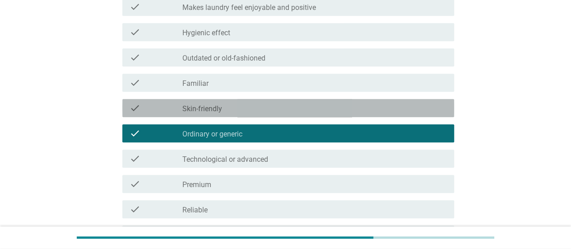
click at [449, 114] on div "check check_box_outline_blank Skin-friendly" at bounding box center [288, 108] width 332 height 18
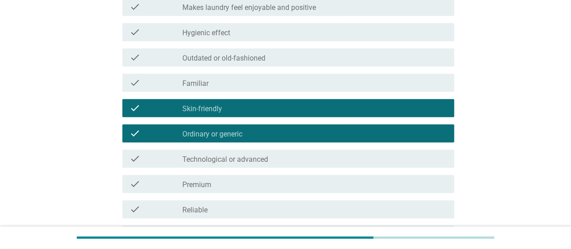
click at [432, 108] on div "check_box_outline_blank Skin-friendly" at bounding box center [314, 107] width 265 height 11
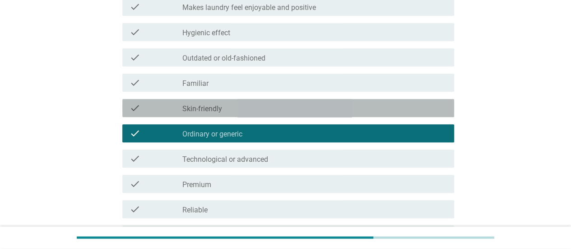
click at [412, 184] on div "check_box_outline_blank Premium" at bounding box center [314, 183] width 265 height 11
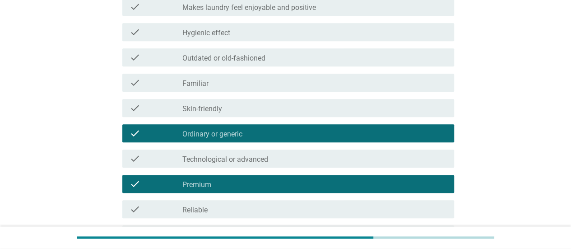
click at [427, 86] on div "check_box_outline_blank Familiar" at bounding box center [314, 82] width 265 height 11
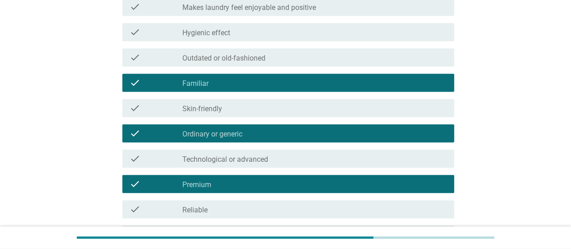
click at [406, 187] on div "check_box_outline_blank Premium" at bounding box center [314, 183] width 265 height 11
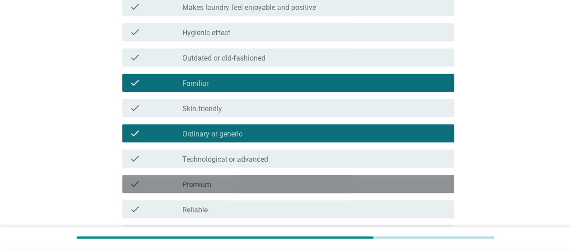
click at [414, 56] on div "check_box_outline_blank Outdated or old-fashioned" at bounding box center [314, 57] width 265 height 11
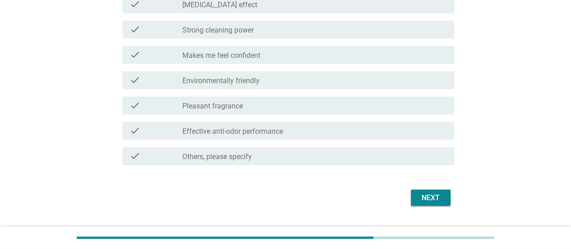
scroll to position [711, 0]
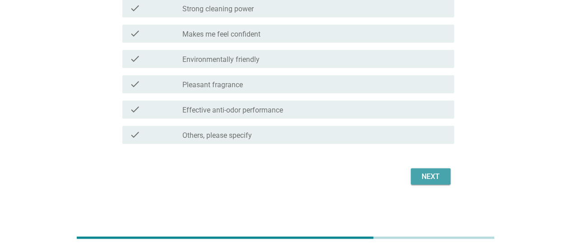
click at [448, 174] on button "Next" at bounding box center [431, 176] width 40 height 16
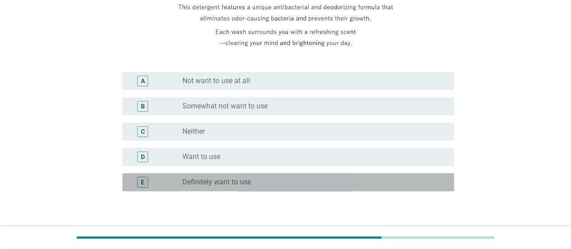
click at [211, 180] on label "Definitely want to use" at bounding box center [216, 181] width 69 height 9
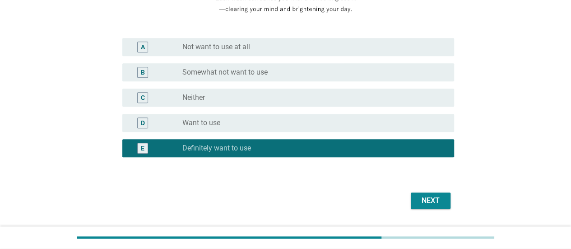
scroll to position [245, 0]
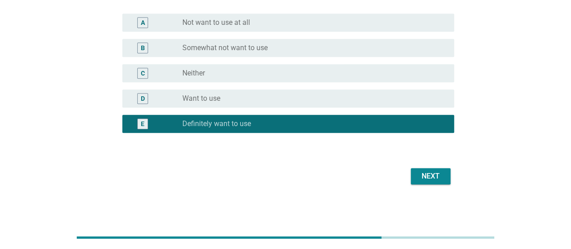
click at [420, 176] on div "Next" at bounding box center [430, 176] width 25 height 11
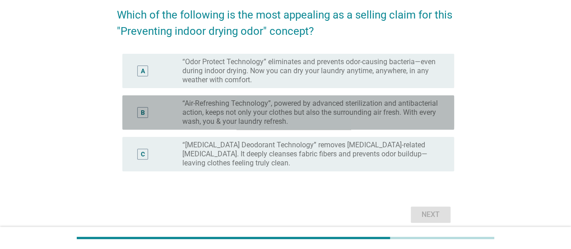
scroll to position [76, 0]
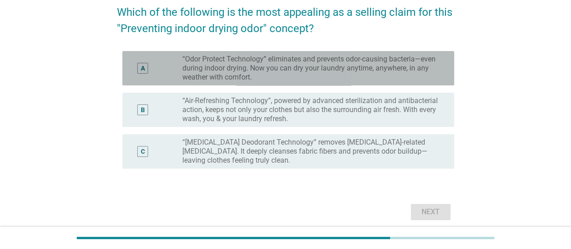
click at [185, 77] on label "“Odor Protect Technology” eliminates and prevents odor-causing bacteria—even du…" at bounding box center [310, 68] width 257 height 27
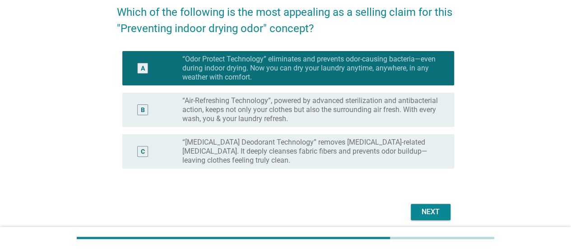
click at [419, 214] on div "Next" at bounding box center [430, 211] width 25 height 11
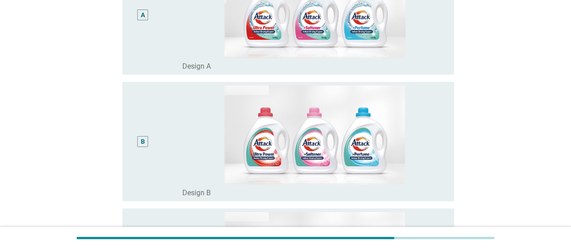
click at [147, 68] on div "A" at bounding box center [143, 15] width 27 height 112
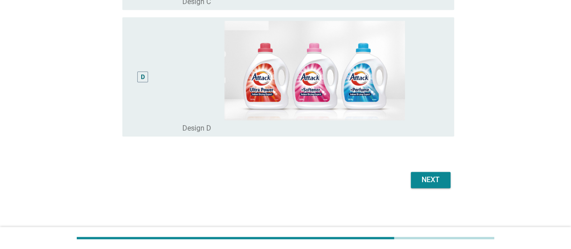
scroll to position [493, 0]
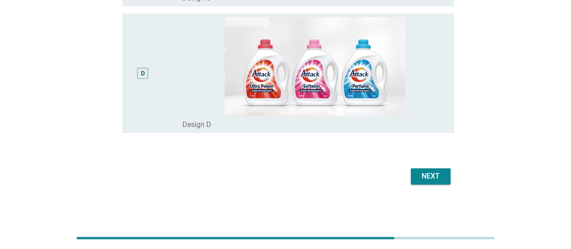
click at [417, 181] on button "Next" at bounding box center [431, 176] width 40 height 16
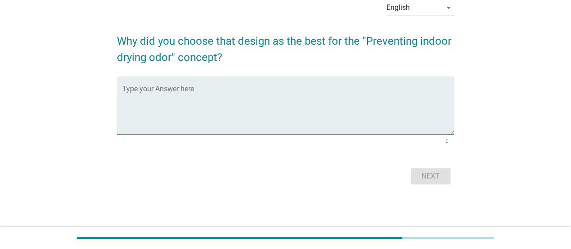
scroll to position [0, 0]
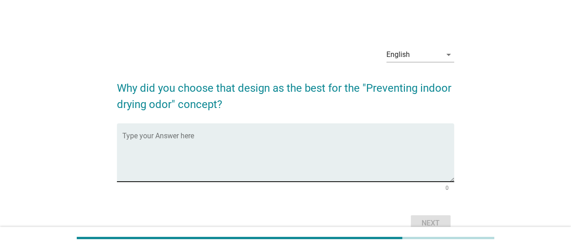
click at [179, 141] on textarea "Type your Answer here" at bounding box center [288, 157] width 332 height 47
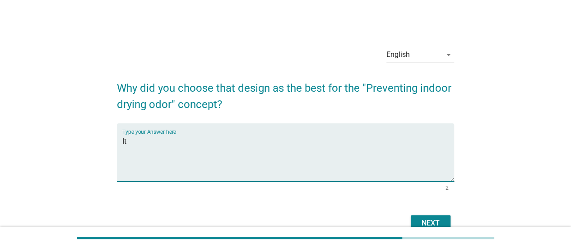
type textarea "I"
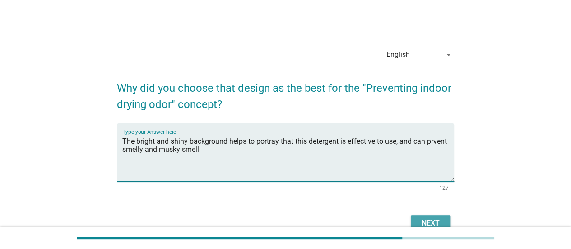
type textarea "The bright and shiny background helps to portray that this detergent is effecti…"
click at [438, 218] on div "Next" at bounding box center [430, 223] width 25 height 11
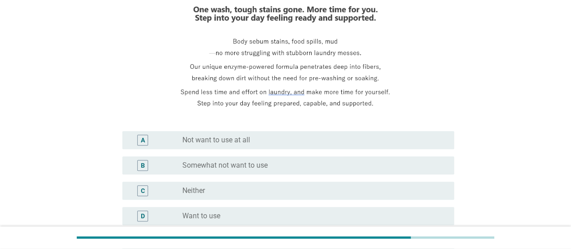
scroll to position [142, 0]
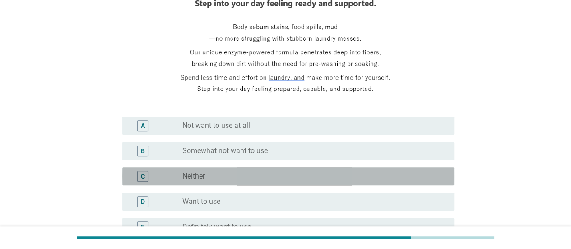
click at [130, 179] on div "C" at bounding box center [143, 176] width 27 height 11
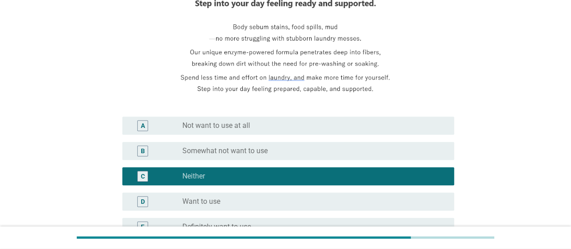
click at [124, 201] on div "D radio_button_unchecked Want to use" at bounding box center [288, 201] width 332 height 18
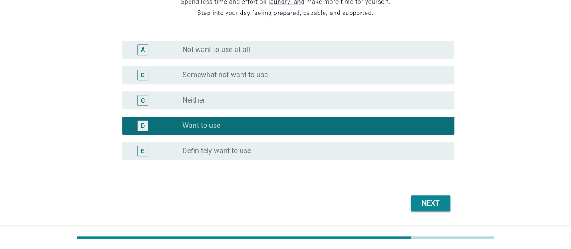
scroll to position [245, 0]
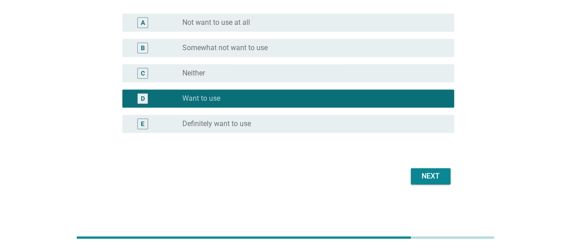
click at [420, 181] on div "Next" at bounding box center [430, 176] width 25 height 11
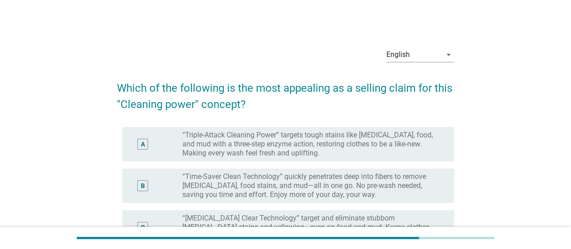
click at [152, 189] on div "B" at bounding box center [143, 185] width 27 height 27
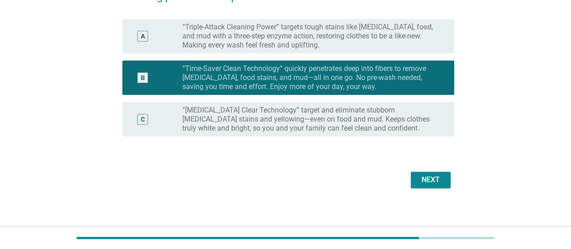
scroll to position [108, 0]
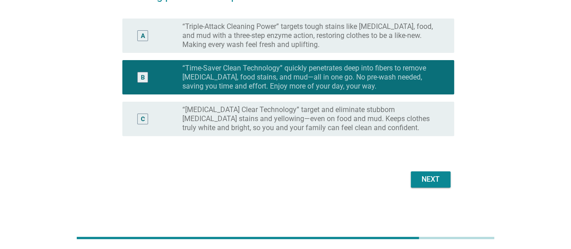
click at [428, 177] on div "Next" at bounding box center [430, 179] width 25 height 11
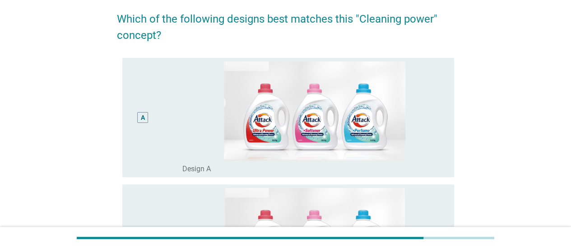
scroll to position [73, 0]
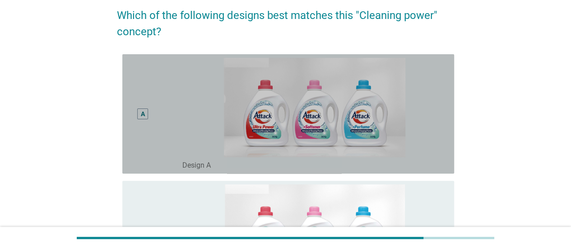
click at [150, 150] on div "A" at bounding box center [143, 114] width 27 height 112
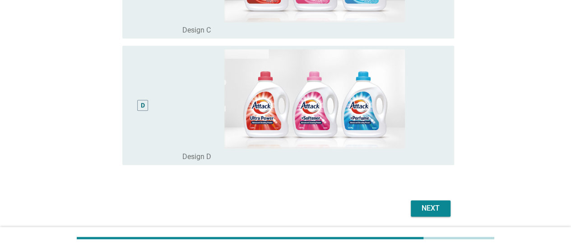
scroll to position [493, 0]
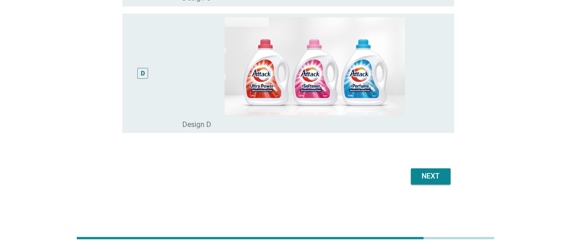
click at [420, 181] on div "Next" at bounding box center [430, 176] width 25 height 11
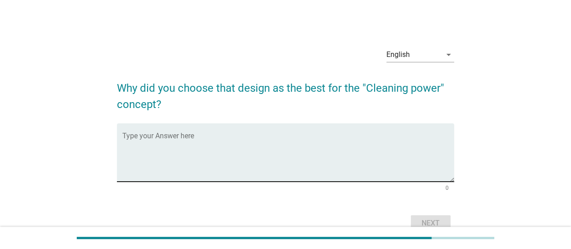
click at [127, 162] on textarea "Type your Answer here" at bounding box center [288, 157] width 332 height 47
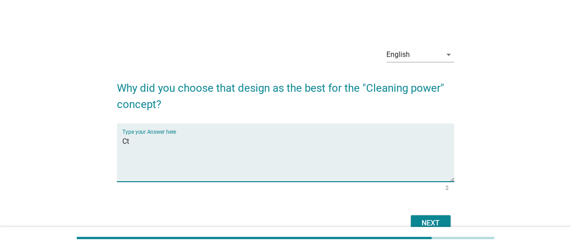
type textarea "C"
type textarea "t"
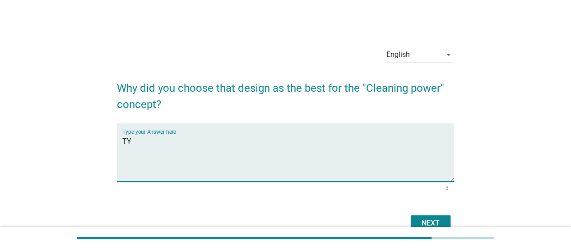
type textarea "T"
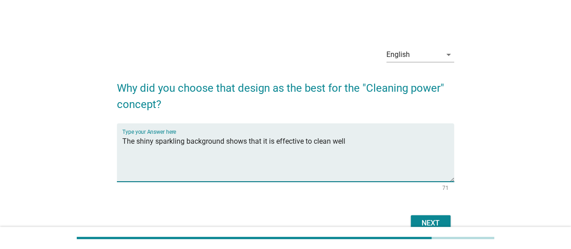
type textarea "The shiny sparkling background shows that it is effective to clean well"
click at [442, 228] on div at bounding box center [285, 238] width 571 height 22
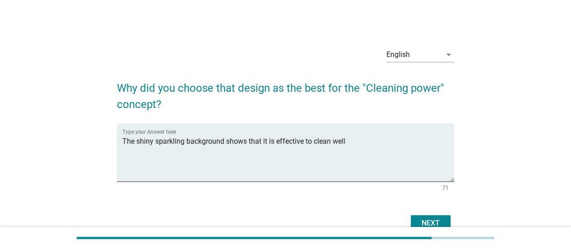
click at [436, 220] on div "Next" at bounding box center [430, 223] width 25 height 11
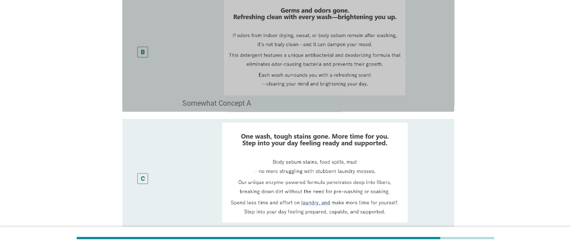
scroll to position [252, 0]
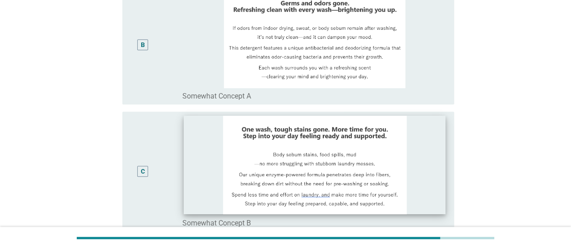
click at [242, 169] on img at bounding box center [315, 165] width 262 height 98
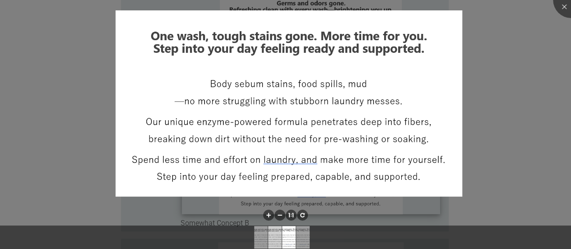
click at [89, 142] on div at bounding box center [285, 124] width 571 height 249
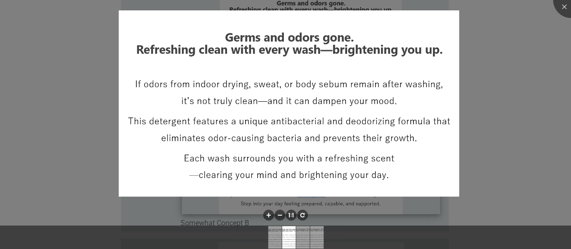
click at [555, 31] on div at bounding box center [285, 124] width 571 height 249
click at [45, 159] on div at bounding box center [285, 124] width 571 height 249
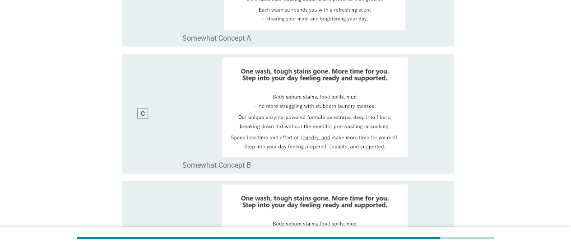
click at [152, 141] on div "C" at bounding box center [143, 113] width 27 height 112
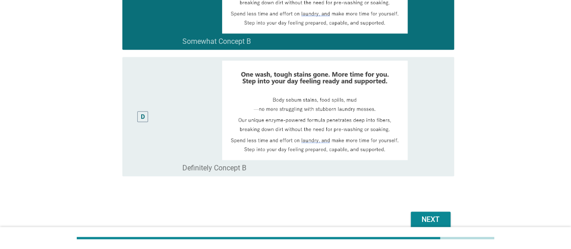
scroll to position [438, 0]
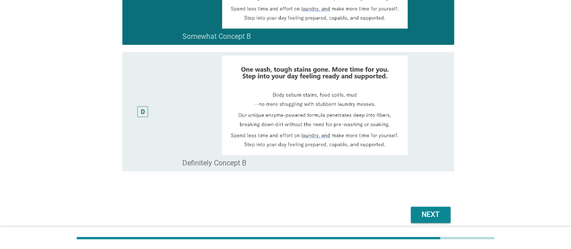
click at [433, 219] on div "Next" at bounding box center [430, 214] width 25 height 11
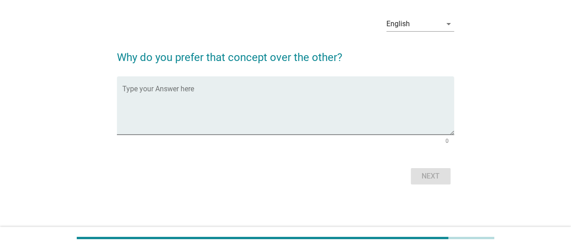
scroll to position [0, 0]
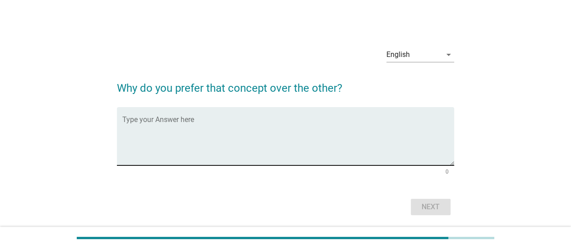
click at [354, 128] on textarea "Type your Answer here" at bounding box center [288, 141] width 332 height 47
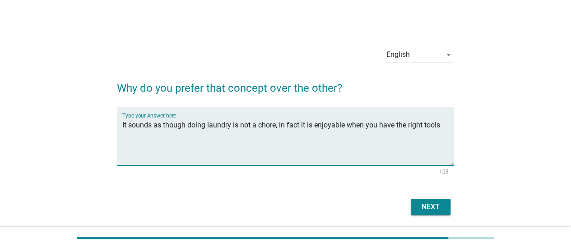
type textarea "It sounds as though doing laundry is not a chore, in fact it is enjoyable when …"
click at [438, 211] on div "Next" at bounding box center [430, 206] width 25 height 11
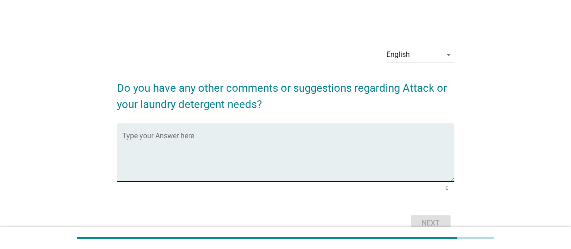
click at [398, 144] on textarea "Type your Answer here" at bounding box center [288, 157] width 332 height 47
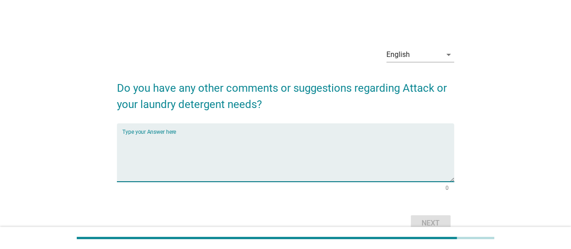
type textarea "i"
type textarea "not applicable"
click at [436, 225] on div "Next" at bounding box center [430, 223] width 25 height 11
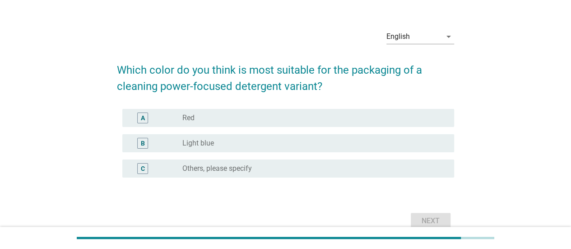
scroll to position [51, 0]
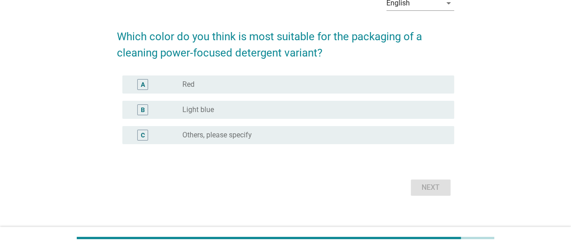
click at [130, 112] on div "B" at bounding box center [143, 109] width 27 height 11
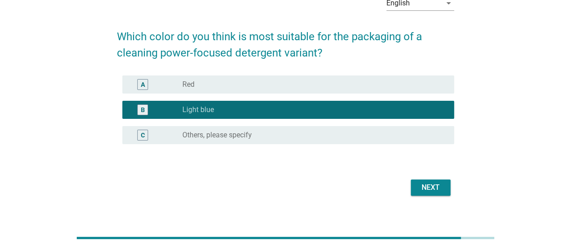
click at [418, 191] on div "Next" at bounding box center [430, 187] width 25 height 11
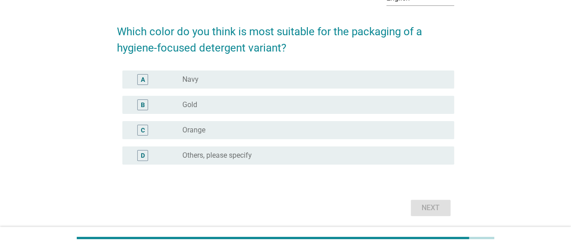
scroll to position [57, 0]
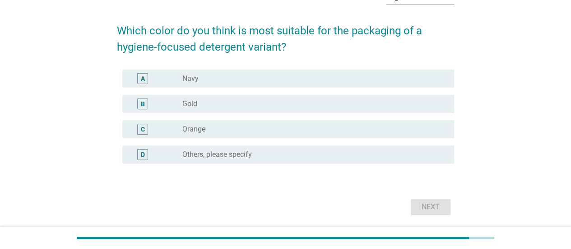
click at [126, 129] on div "C radio_button_unchecked Orange" at bounding box center [288, 129] width 332 height 18
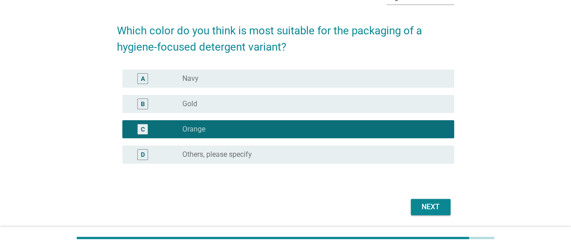
click at [216, 109] on div "B radio_button_unchecked Gold" at bounding box center [288, 104] width 332 height 18
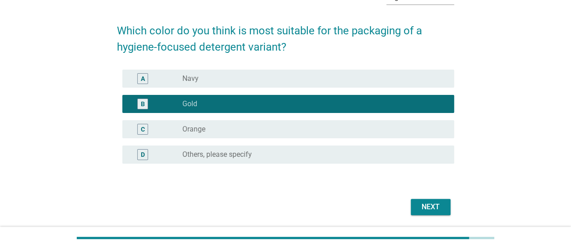
click at [322, 132] on div "radio_button_unchecked Orange" at bounding box center [310, 129] width 257 height 9
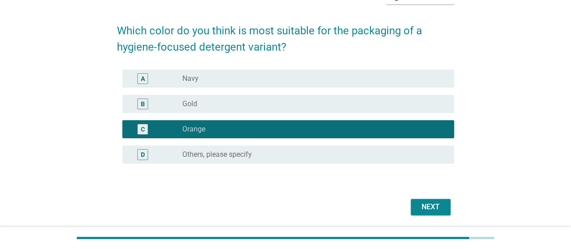
click at [419, 224] on div "English arrow_drop_down Which color do you think is most suitable for the packa…" at bounding box center [286, 100] width 352 height 249
click at [419, 209] on div "Next" at bounding box center [430, 206] width 25 height 11
